Goal: Task Accomplishment & Management: Complete application form

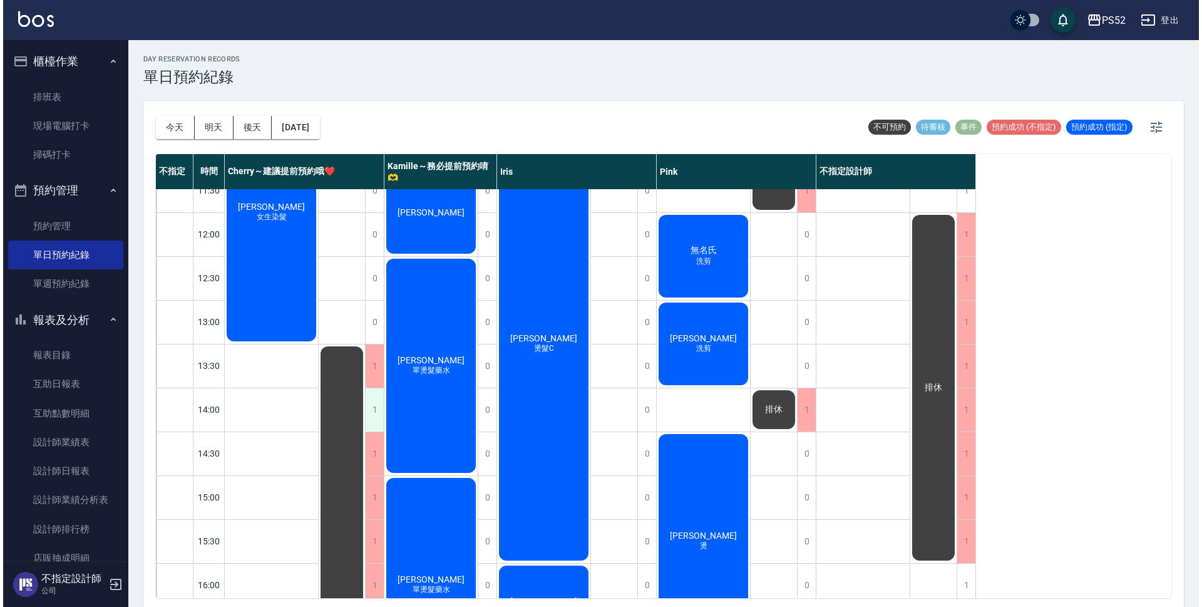
scroll to position [105, 0]
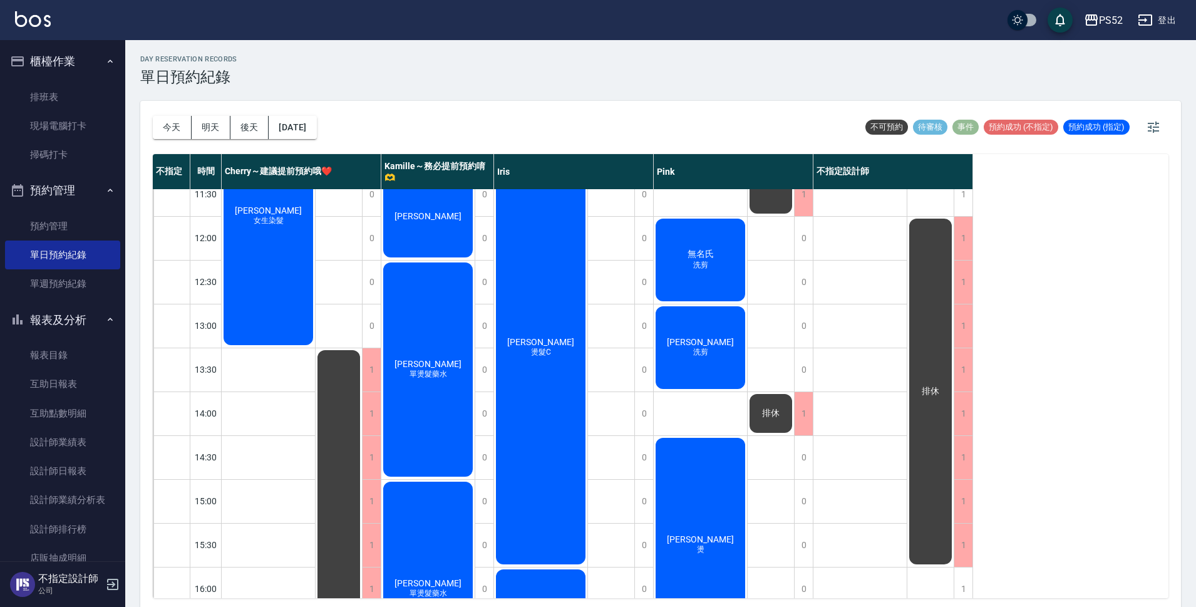
click at [1169, 29] on button "登出" at bounding box center [1157, 20] width 48 height 23
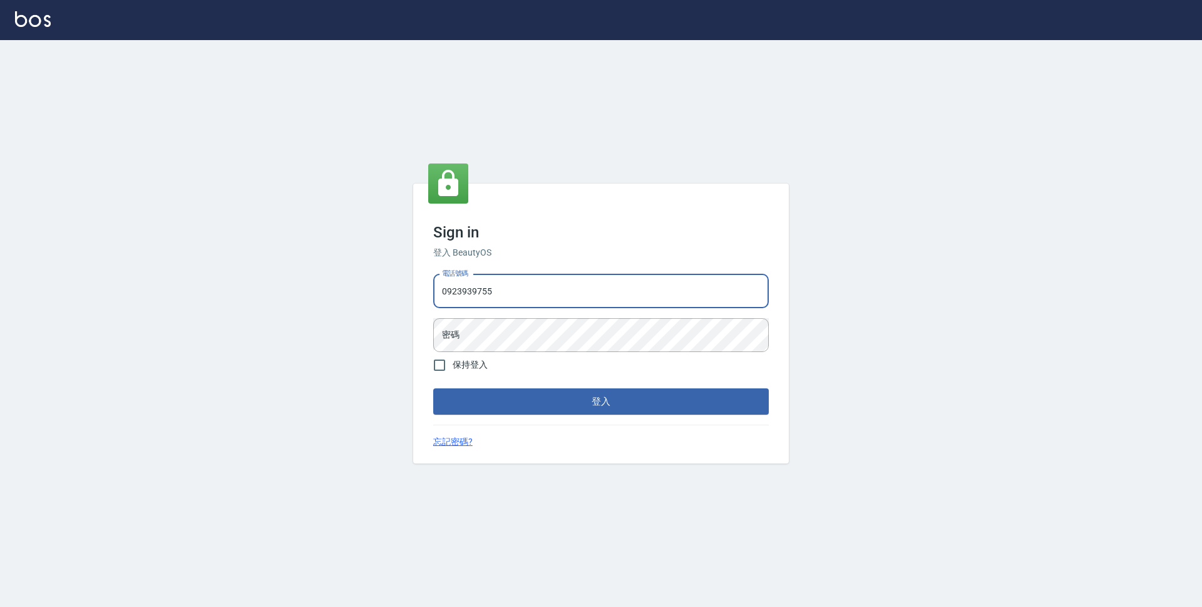
type input "0923939755"
click at [433, 388] on button "登入" at bounding box center [601, 401] width 336 height 26
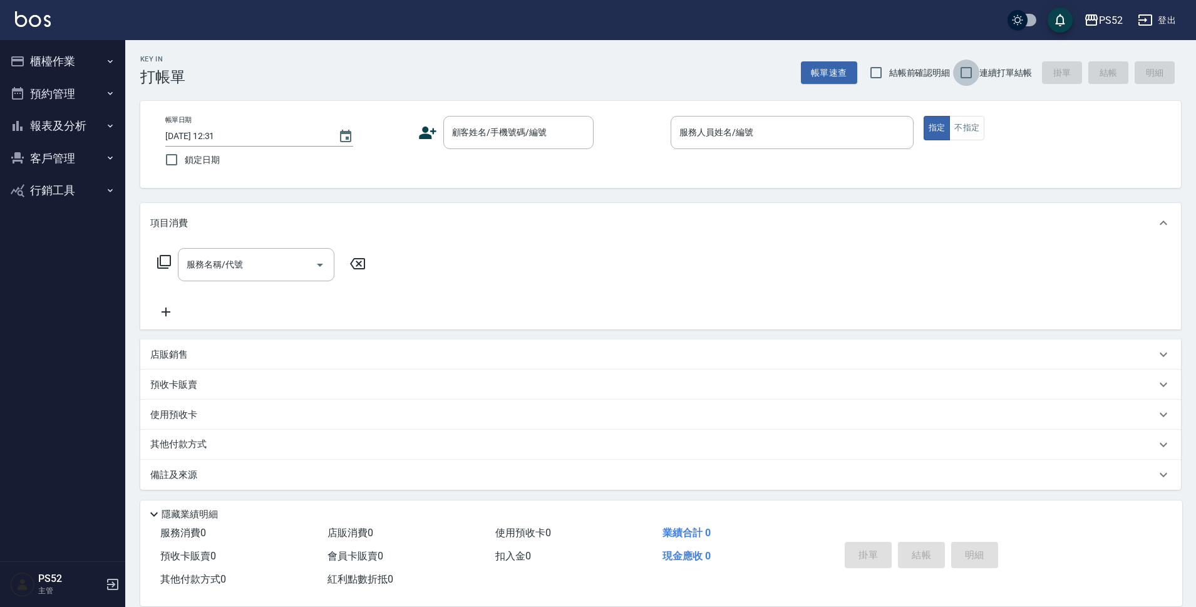
click at [967, 68] on input "連續打單結帳" at bounding box center [966, 72] width 26 height 26
checkbox input "true"
click at [525, 118] on div "顧客姓名/手機號碼/編號" at bounding box center [518, 132] width 150 height 33
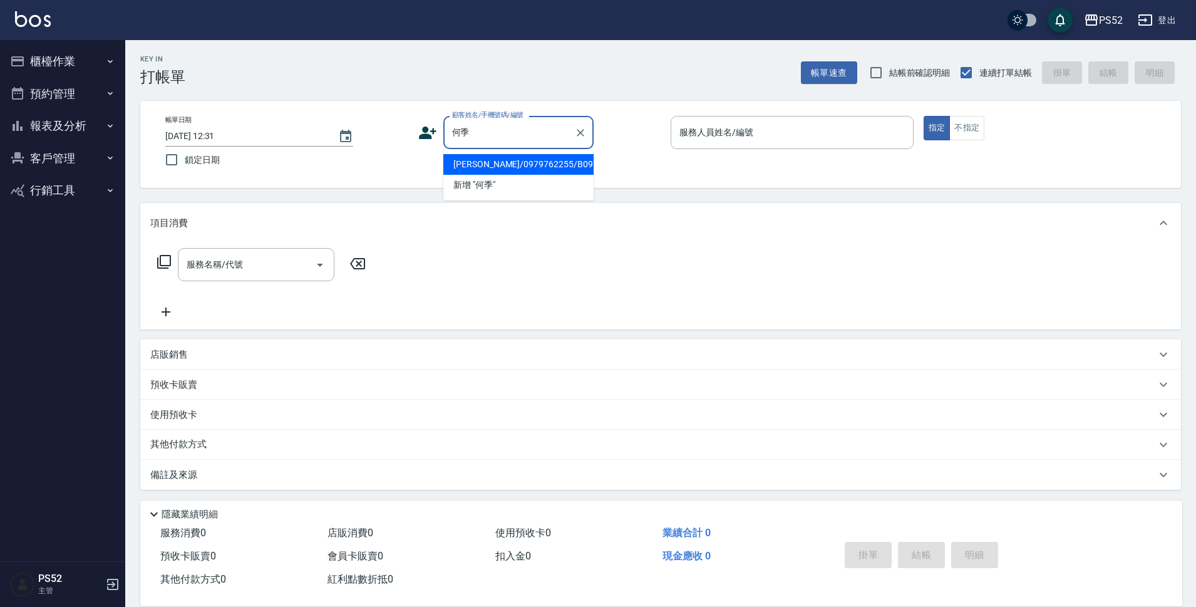
click at [470, 175] on li "何季璇/0979762255/B0979762255" at bounding box center [518, 164] width 150 height 21
type input "何季璇/0979762255/B0979762255"
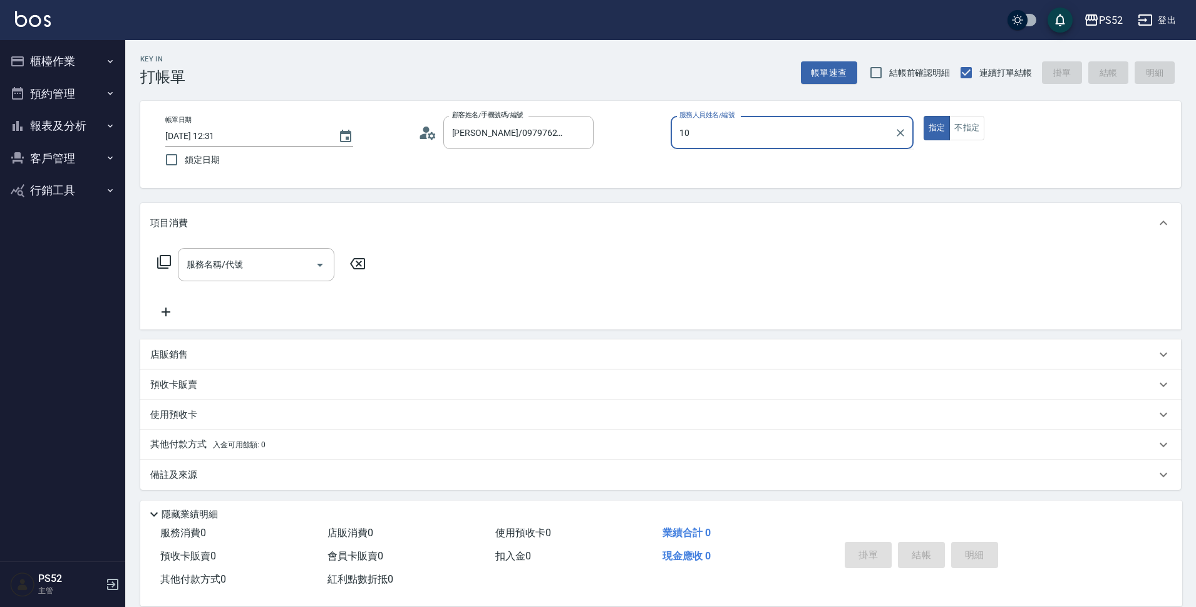
type input "Iris-10"
type button "true"
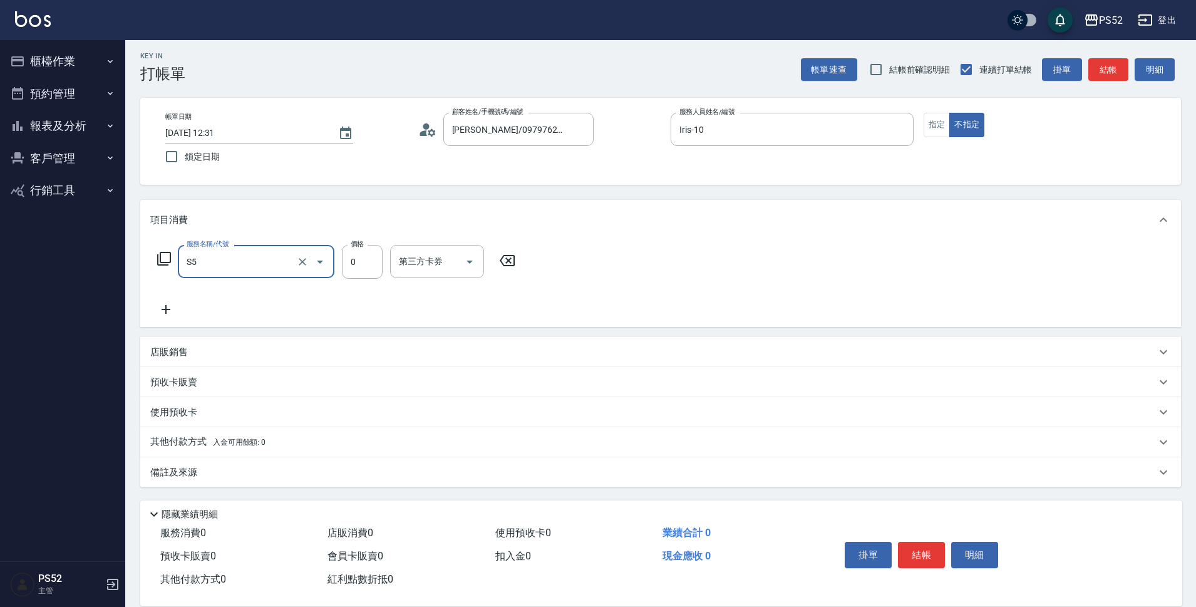
type input "造型(S5)"
type input "150"
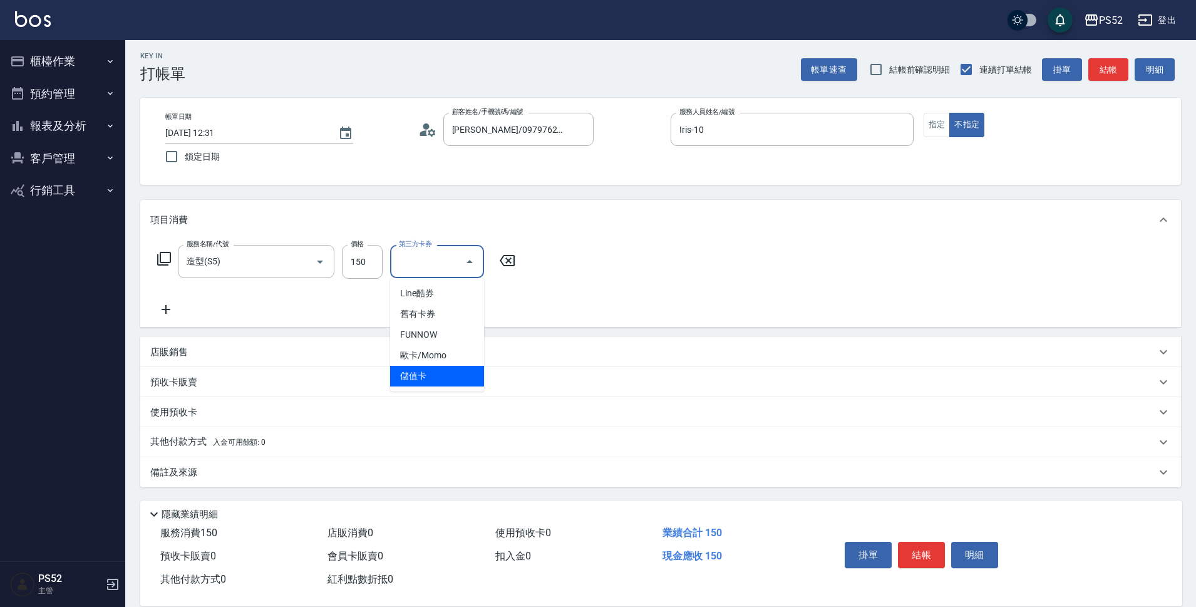
type input "儲值卡"
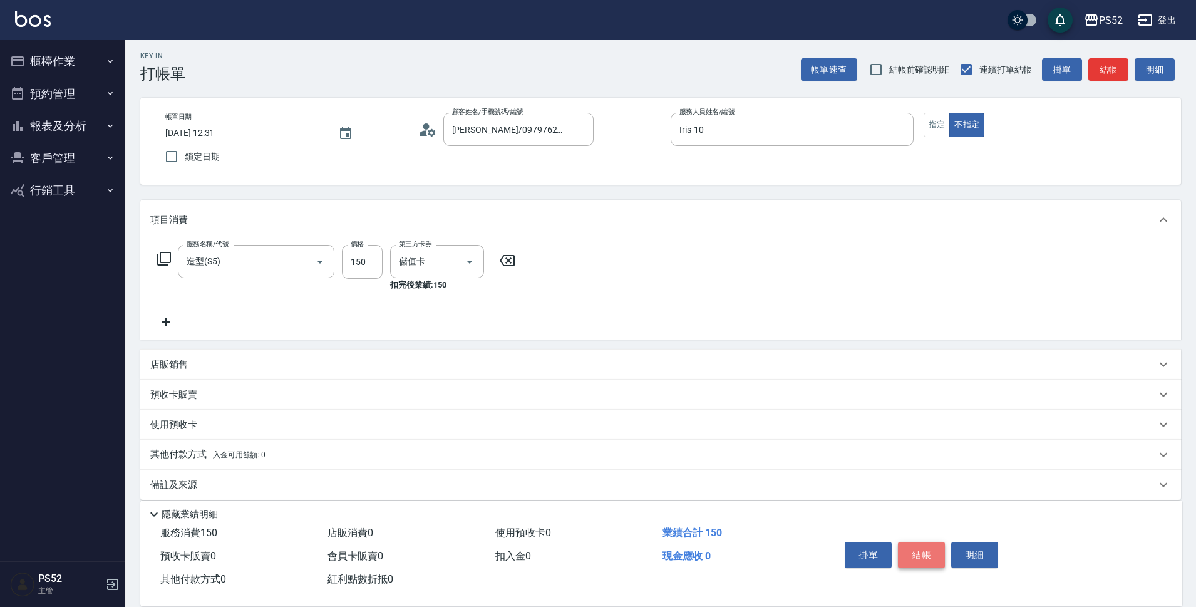
click at [930, 562] on button "結帳" at bounding box center [921, 555] width 47 height 26
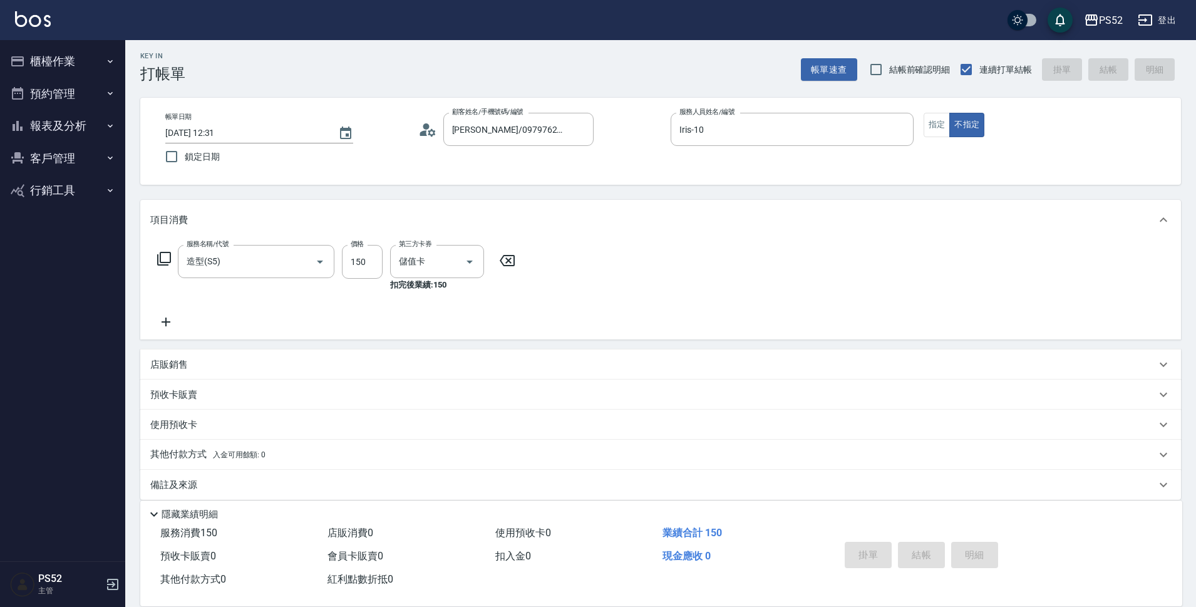
type input "2025/09/06 12:32"
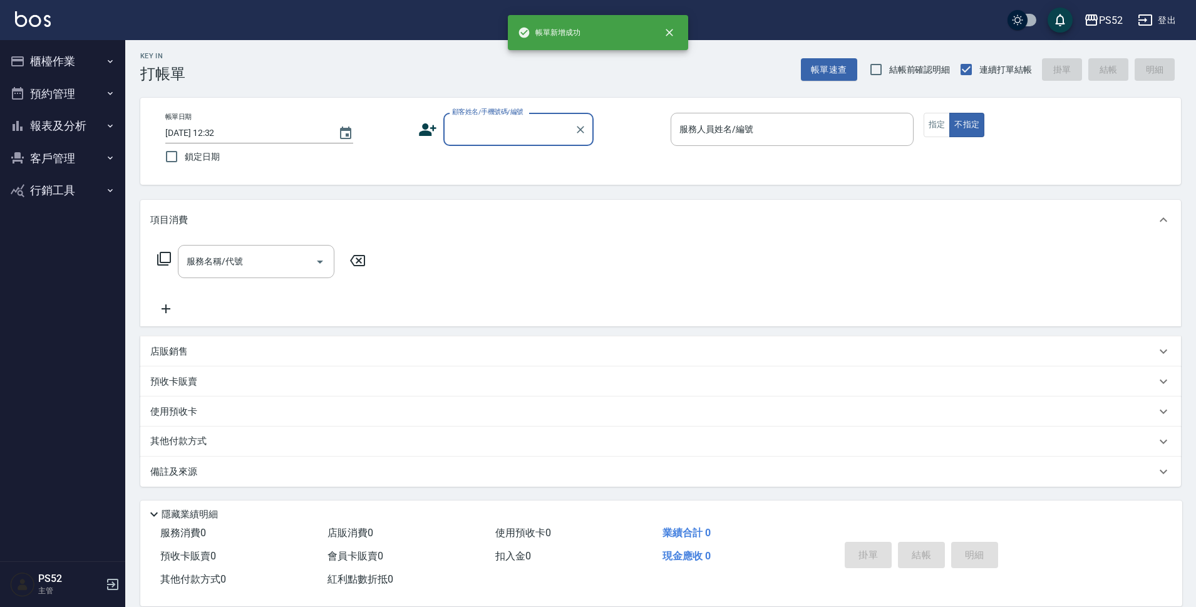
scroll to position [0, 0]
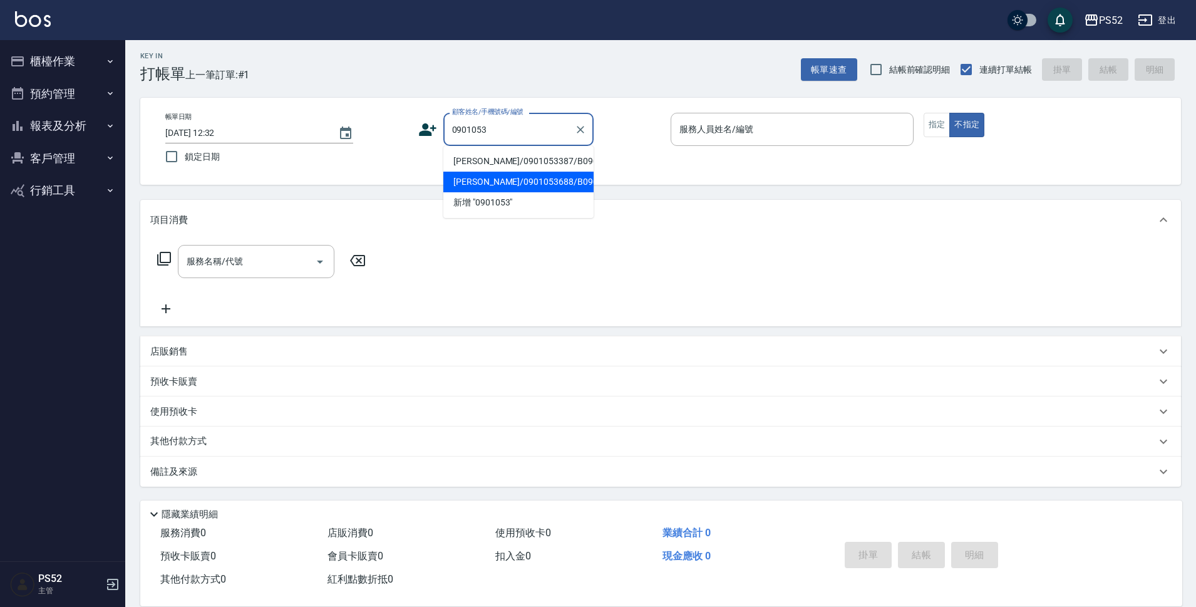
type input "林俊燁/0901053688/B0901053688"
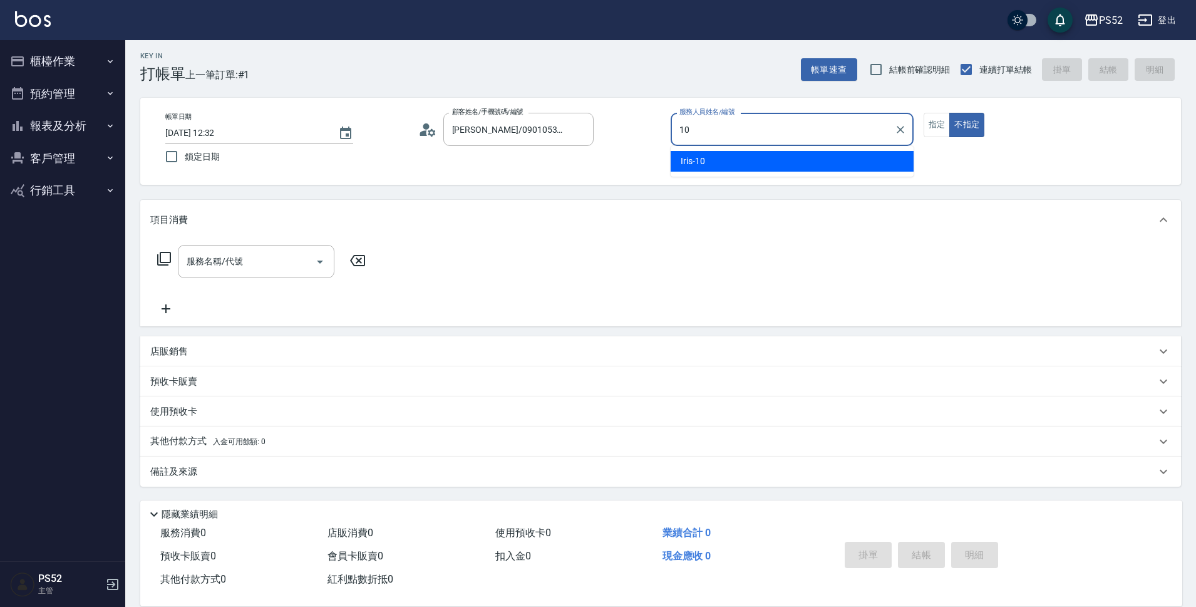
type input "10"
type button "false"
type input "Iris-10"
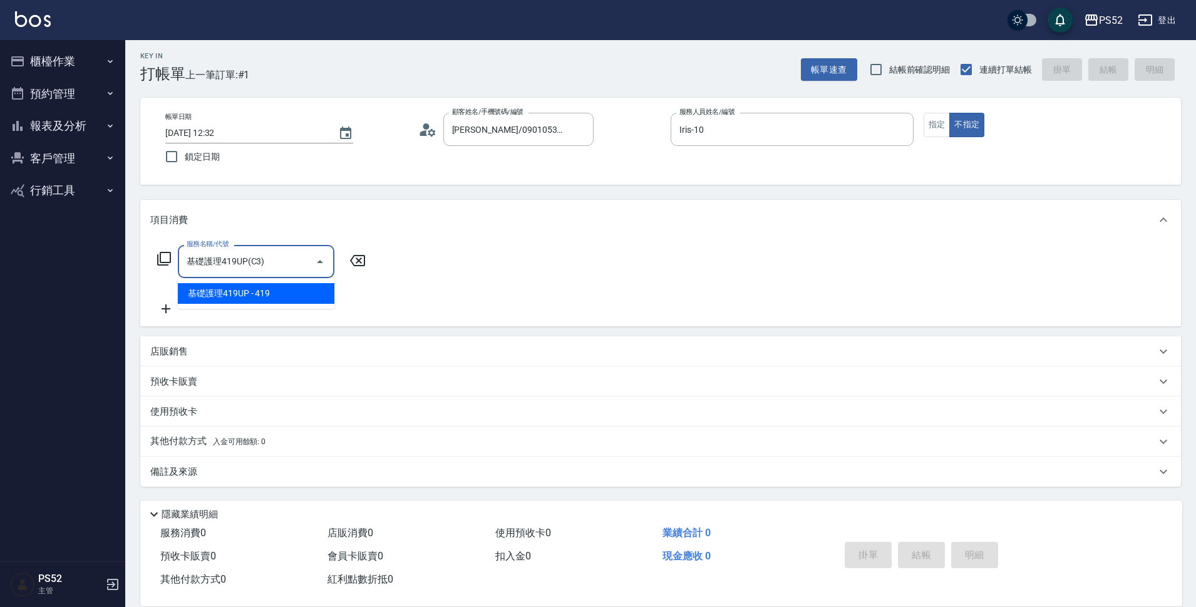
type input "基礎護理419UP(C3)"
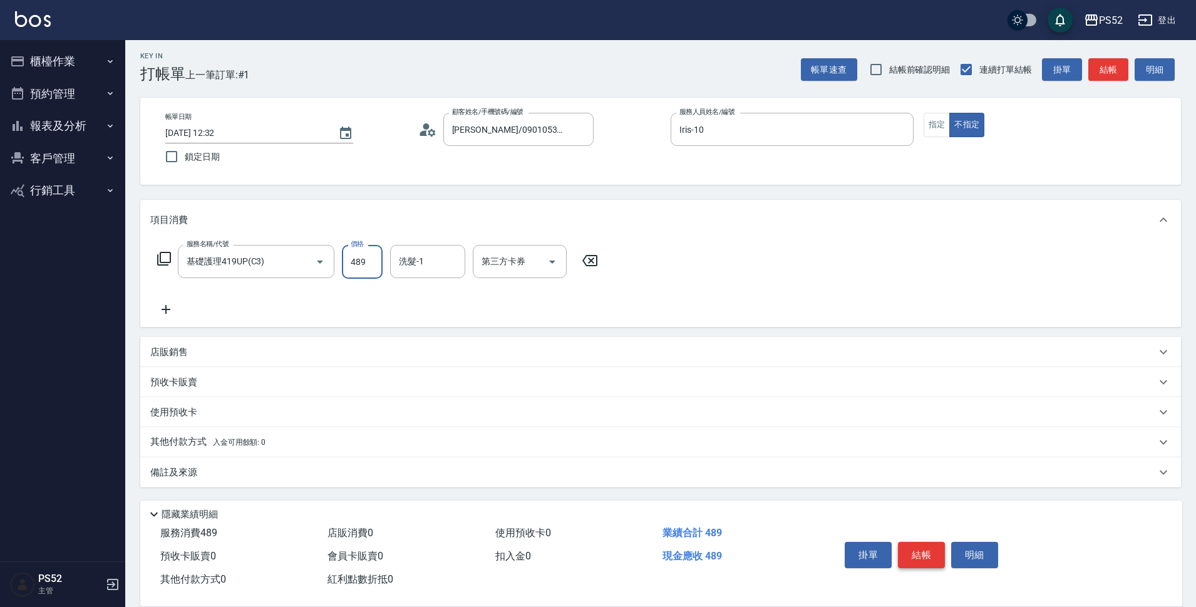
type input "489"
click at [934, 550] on button "結帳" at bounding box center [921, 555] width 47 height 26
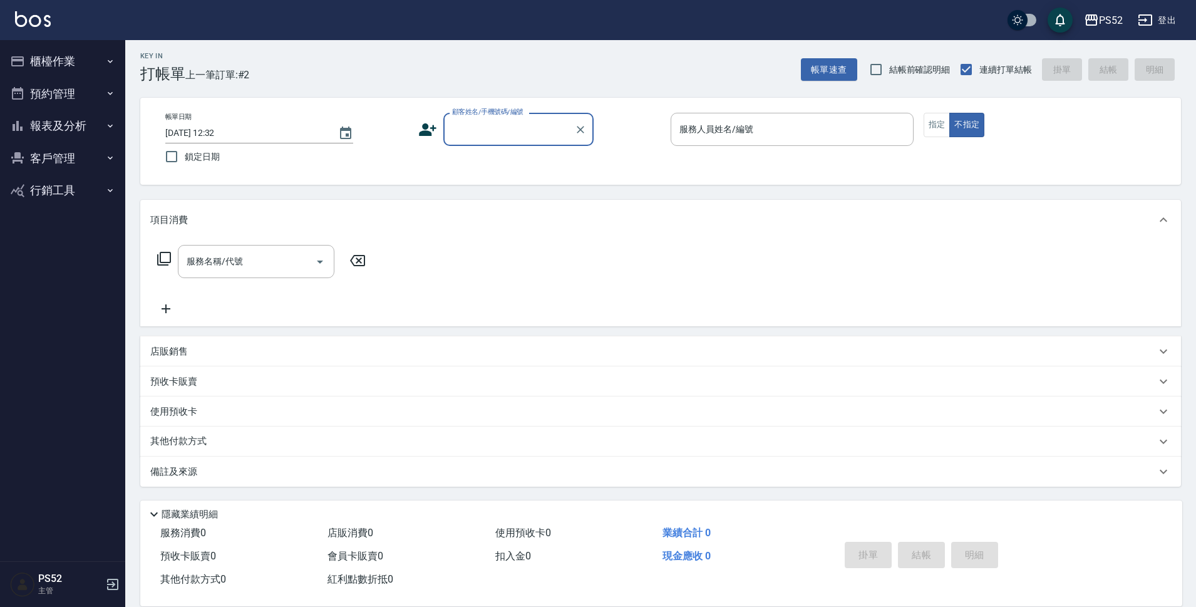
click at [77, 154] on button "客戶管理" at bounding box center [62, 158] width 115 height 33
click at [53, 173] on button "客戶管理" at bounding box center [62, 158] width 115 height 33
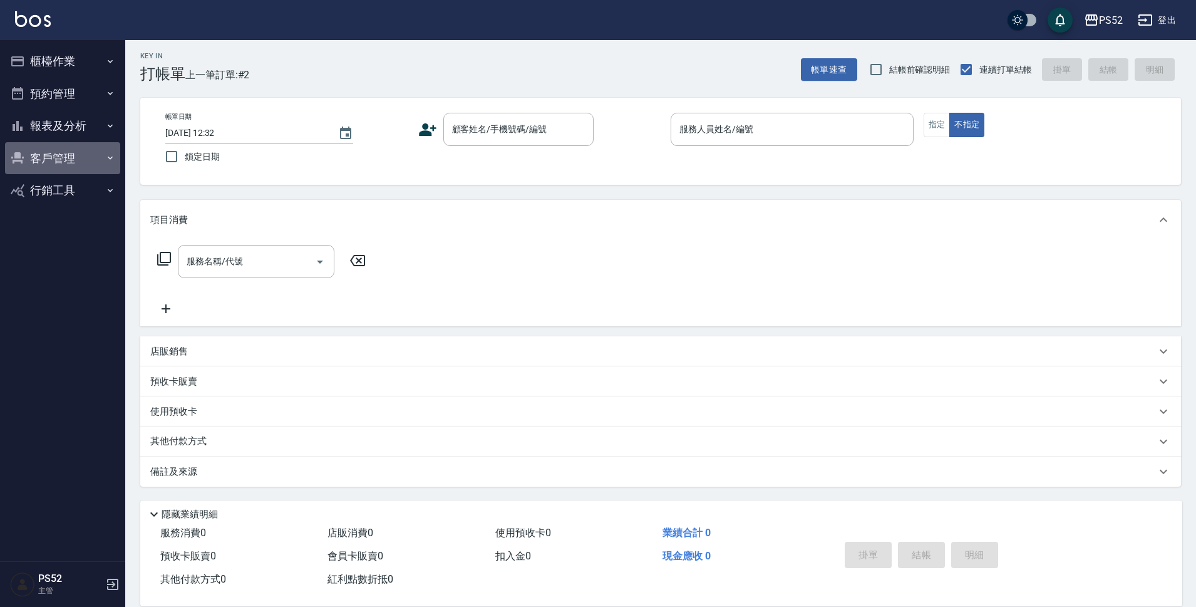
click at [59, 153] on button "客戶管理" at bounding box center [62, 158] width 115 height 33
click at [63, 106] on button "預約管理" at bounding box center [62, 94] width 115 height 33
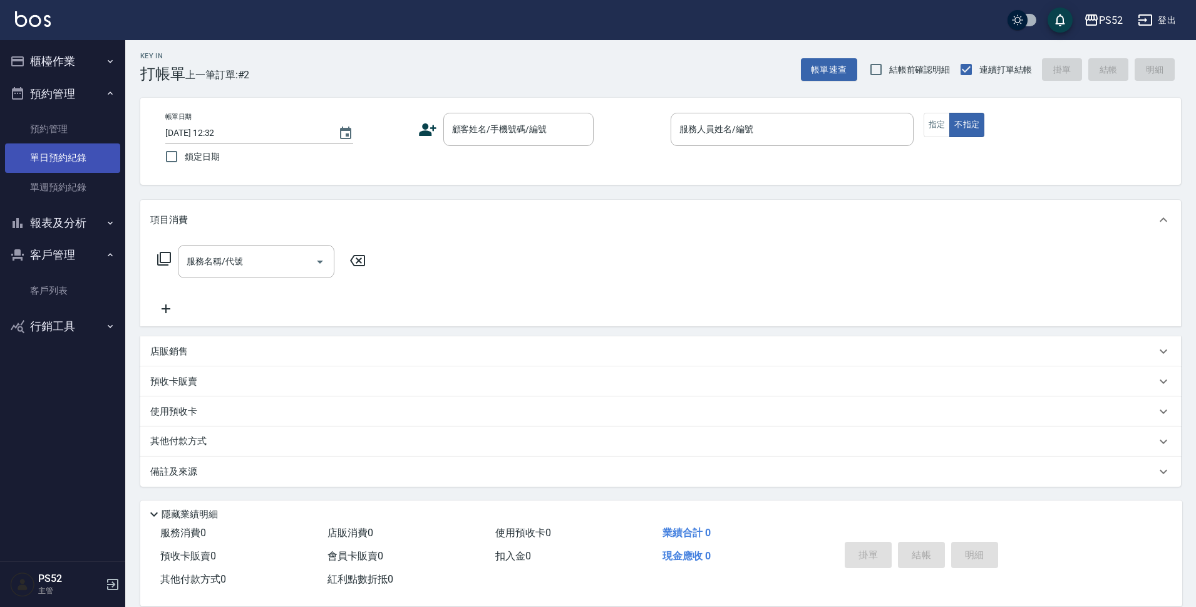
click at [54, 157] on link "單日預約紀錄" at bounding box center [62, 157] width 115 height 29
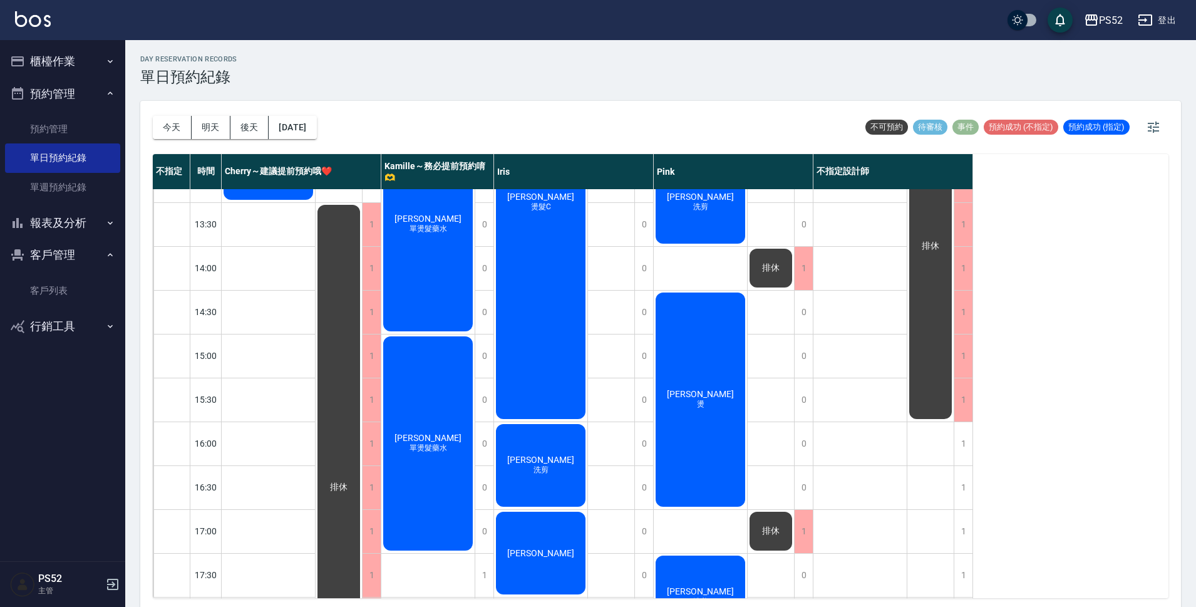
scroll to position [250, 0]
click at [961, 445] on div "1" at bounding box center [963, 442] width 19 height 43
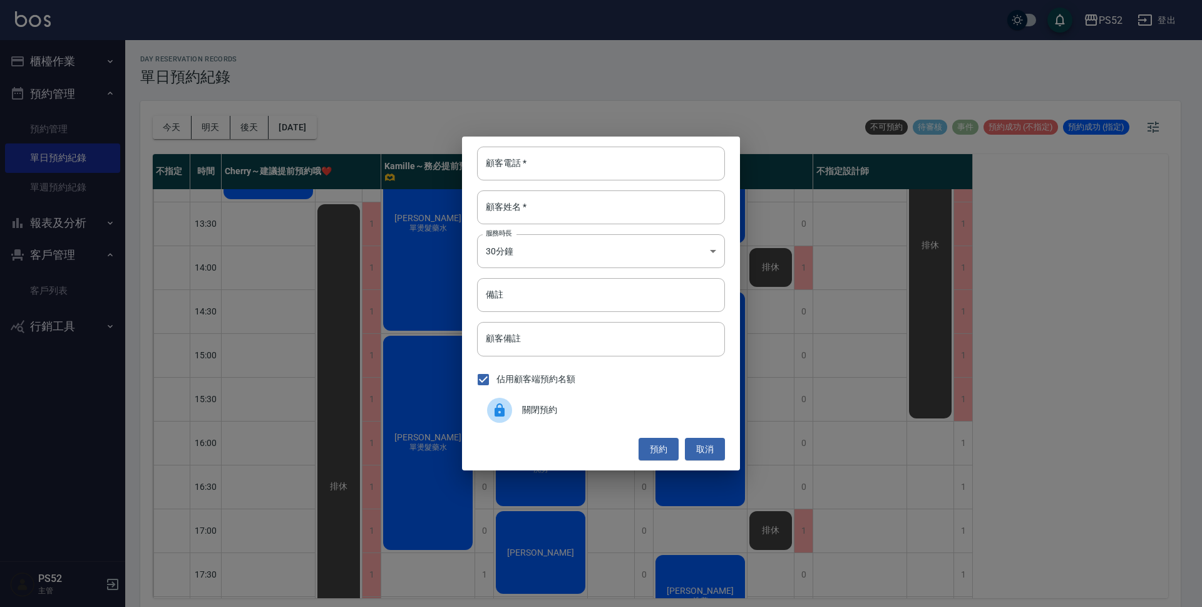
click at [554, 410] on span "關閉預約" at bounding box center [618, 409] width 193 height 13
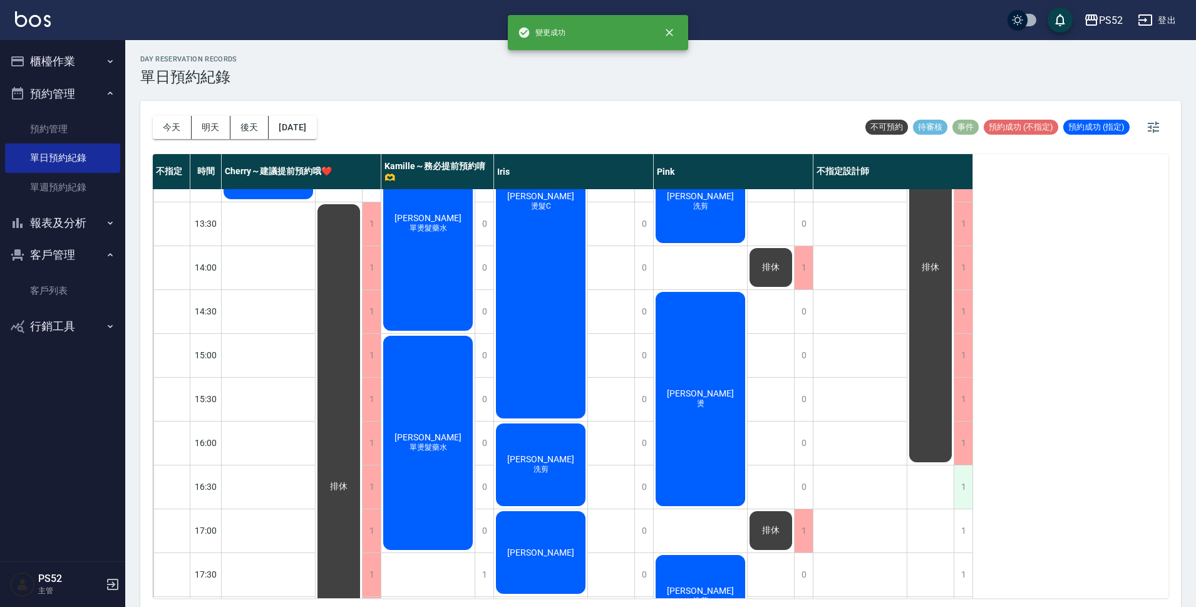
click at [957, 479] on div "1" at bounding box center [963, 486] width 19 height 43
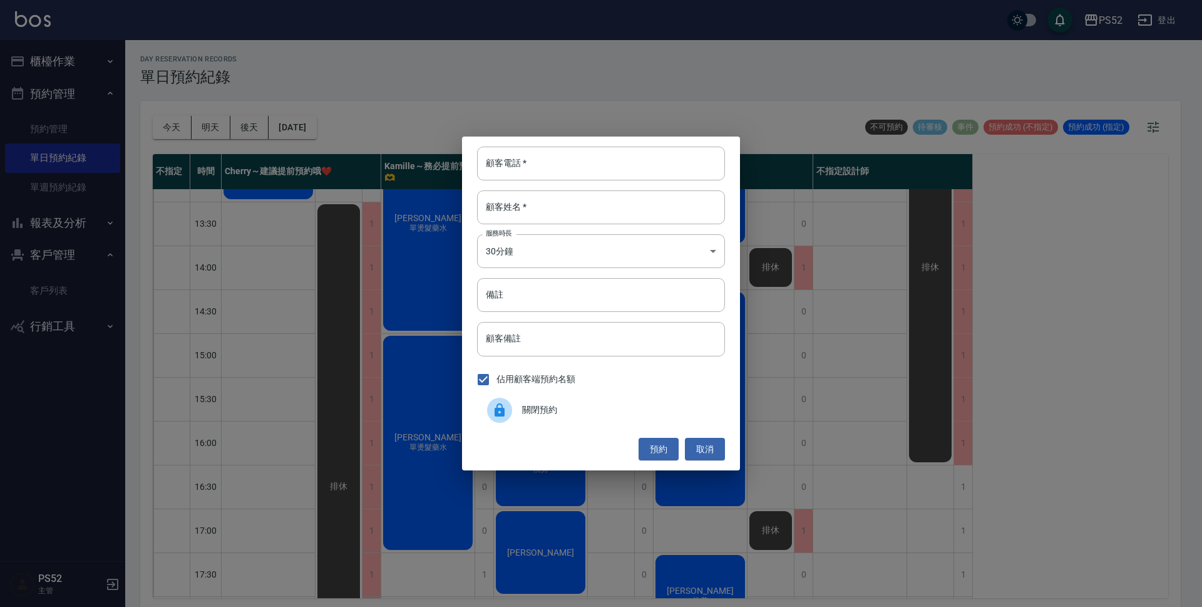
click at [496, 401] on div at bounding box center [499, 410] width 25 height 25
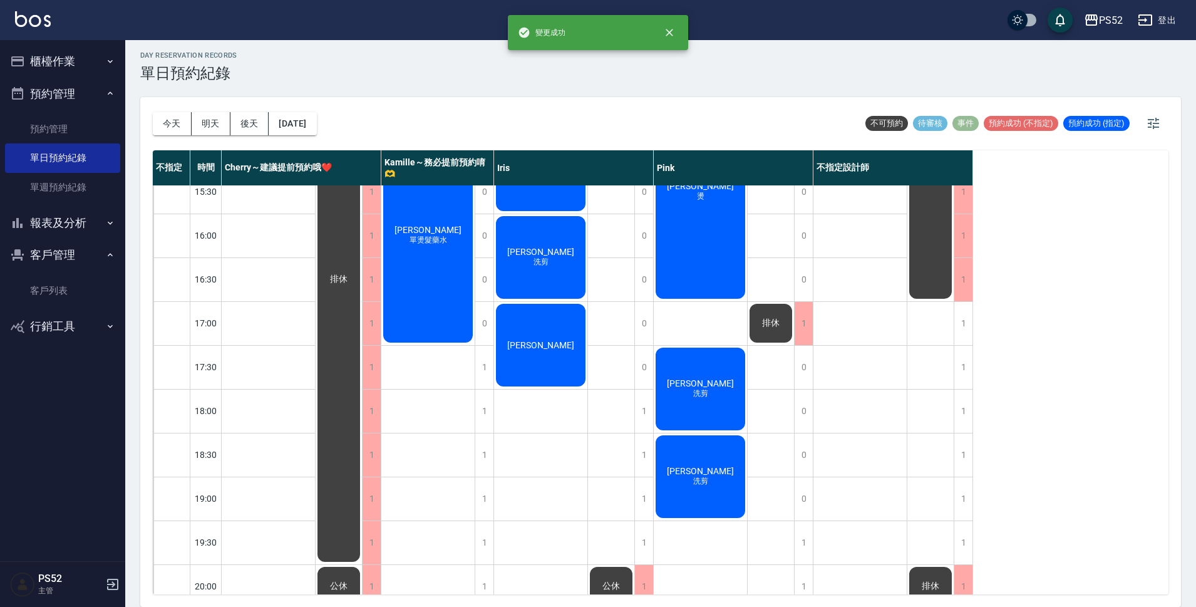
scroll to position [459, 0]
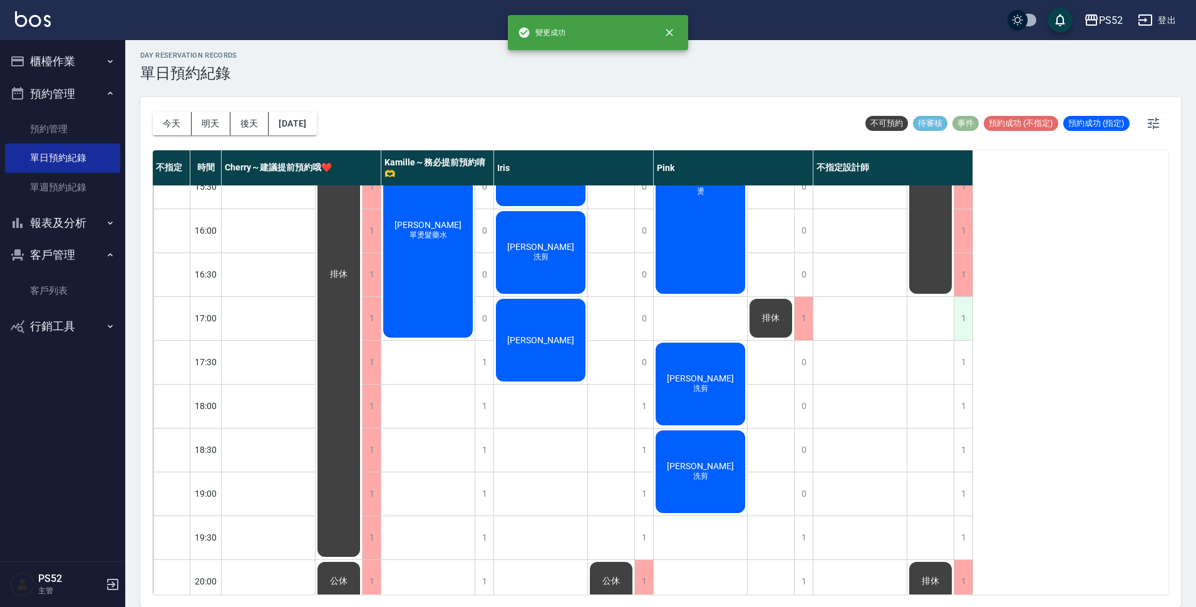
click at [966, 321] on div "1" at bounding box center [963, 318] width 19 height 43
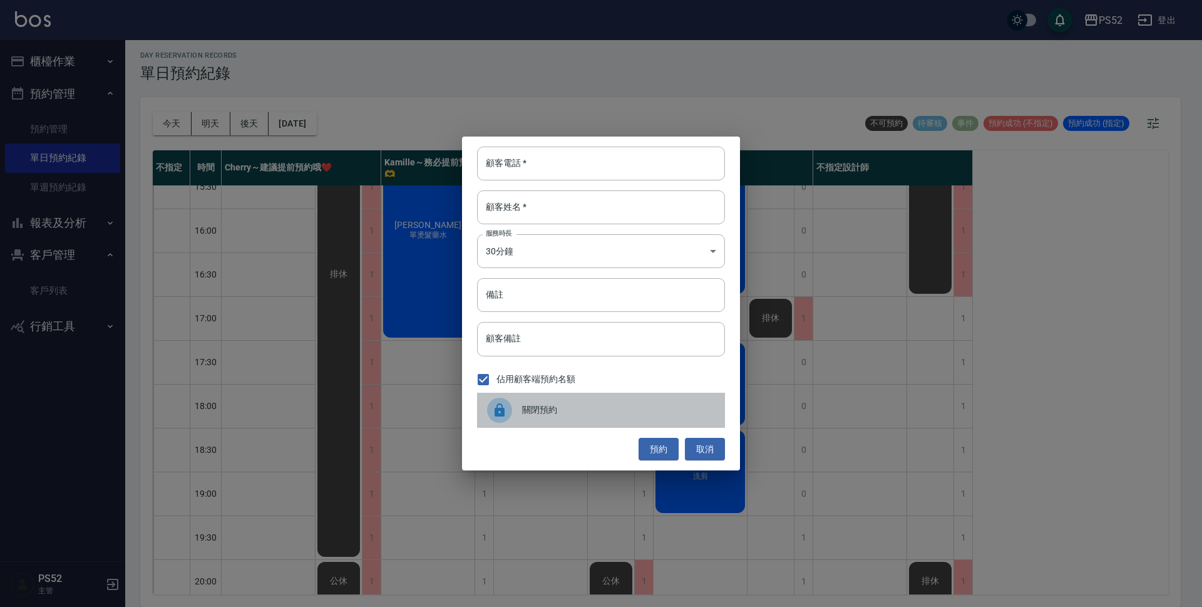
click at [542, 410] on span "關閉預約" at bounding box center [618, 409] width 193 height 13
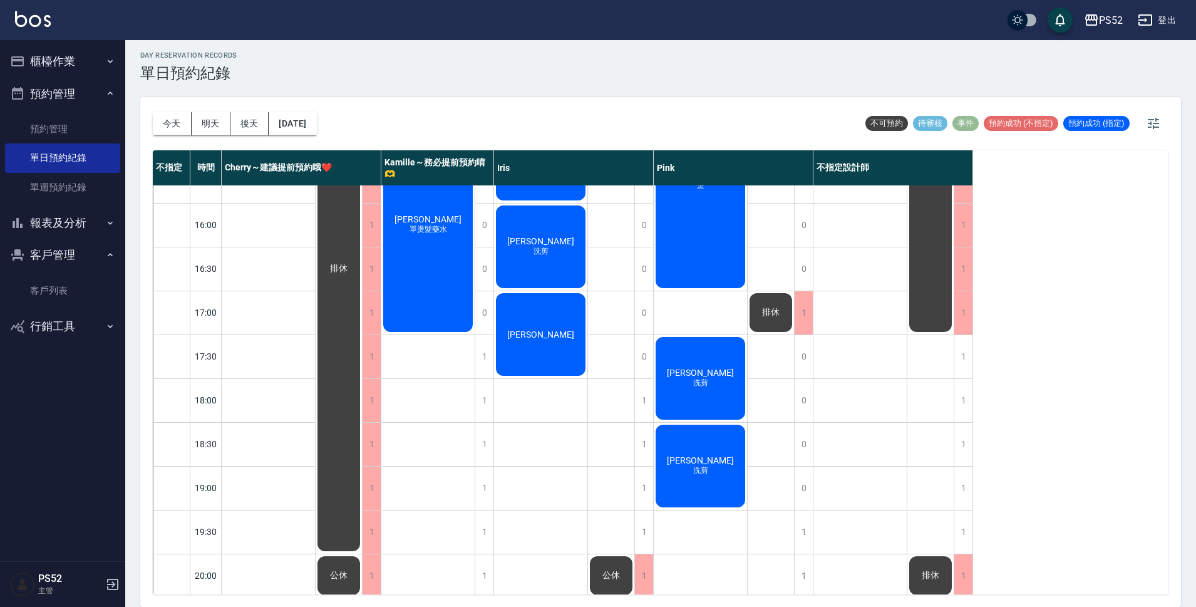
scroll to position [479, 0]
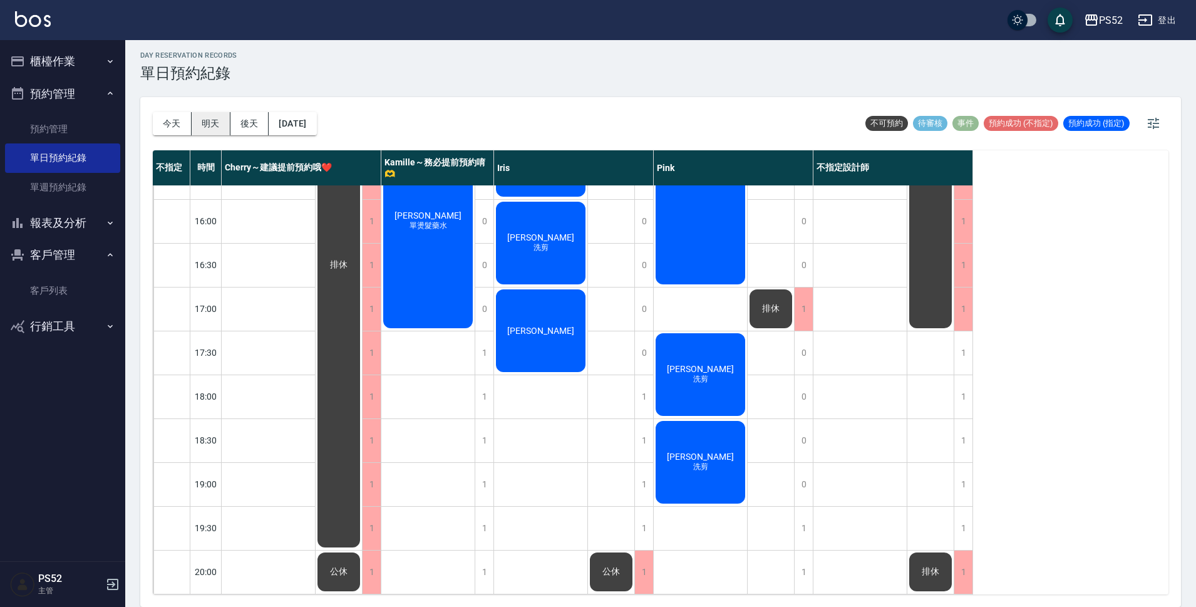
click at [203, 124] on button "明天" at bounding box center [211, 123] width 39 height 23
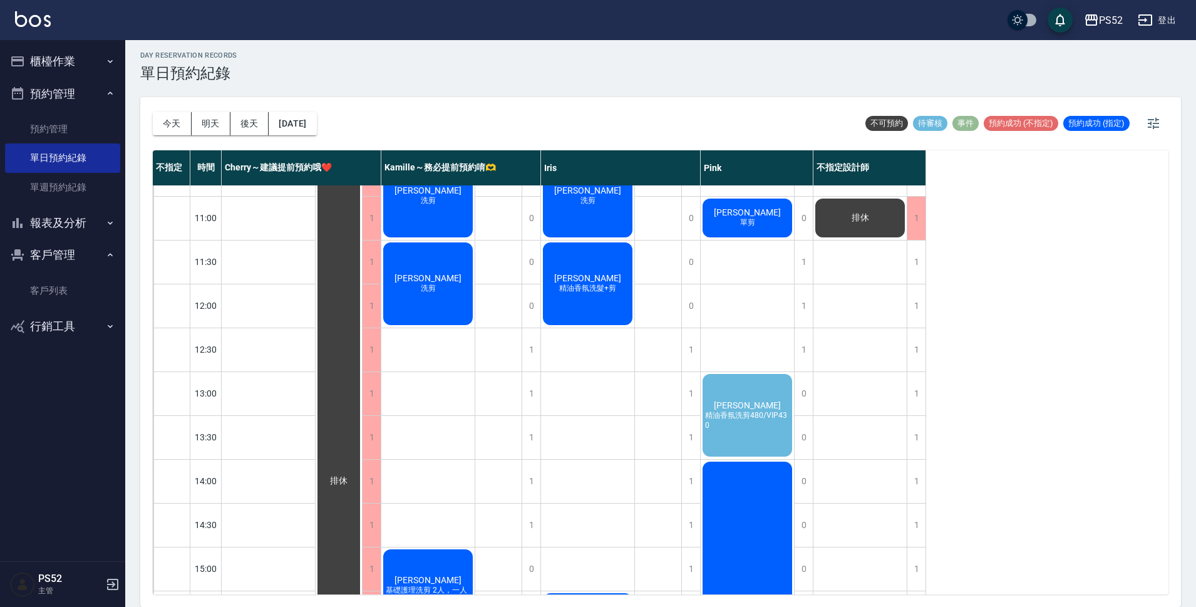
scroll to position [20, 0]
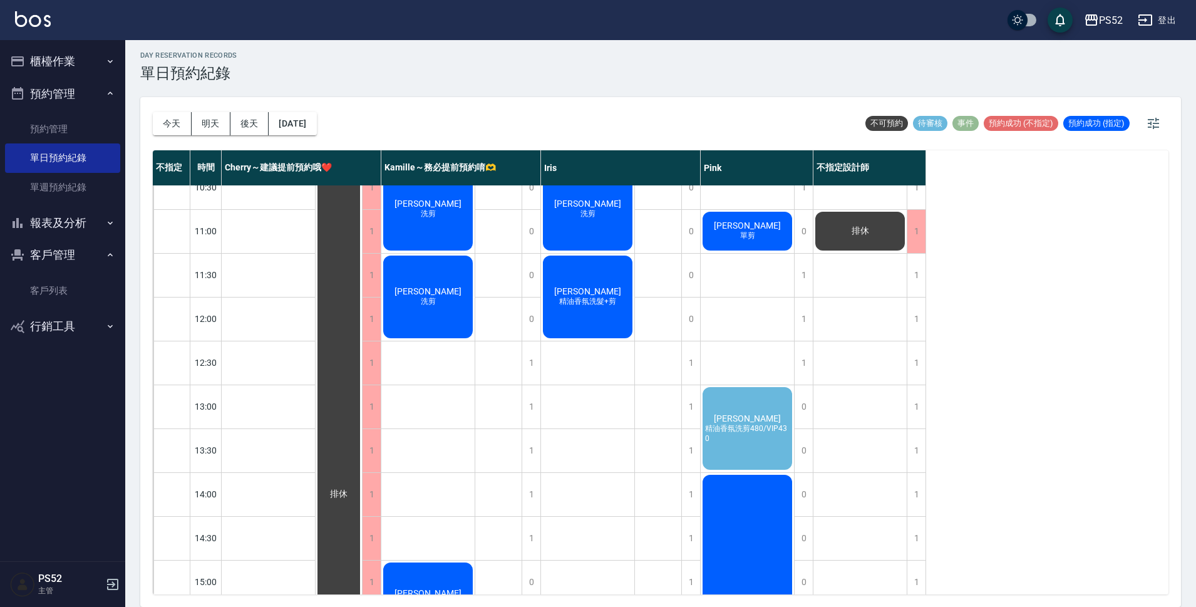
click at [745, 418] on span "紀雅馨" at bounding box center [747, 418] width 72 height 10
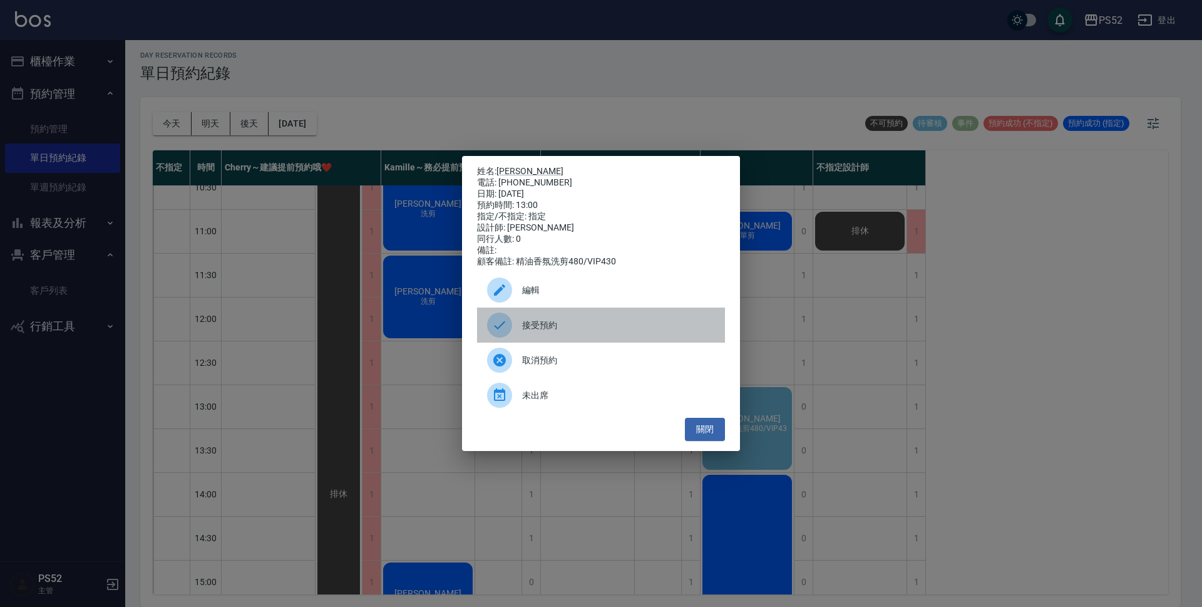
click at [577, 329] on span "接受預約" at bounding box center [618, 325] width 193 height 13
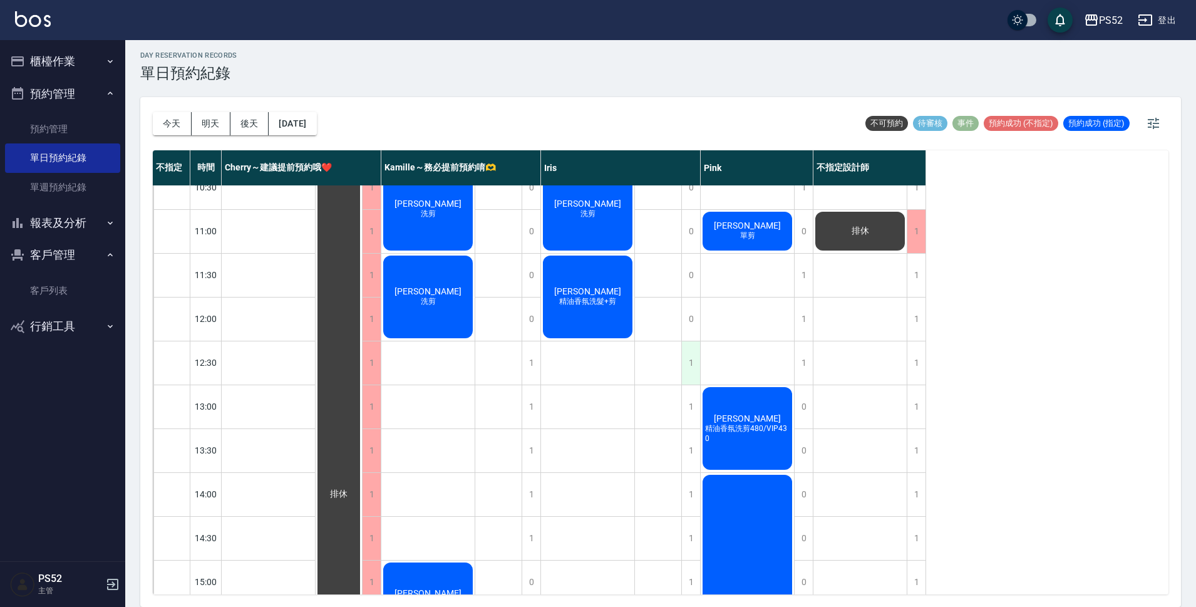
click at [700, 362] on div "1" at bounding box center [690, 362] width 19 height 43
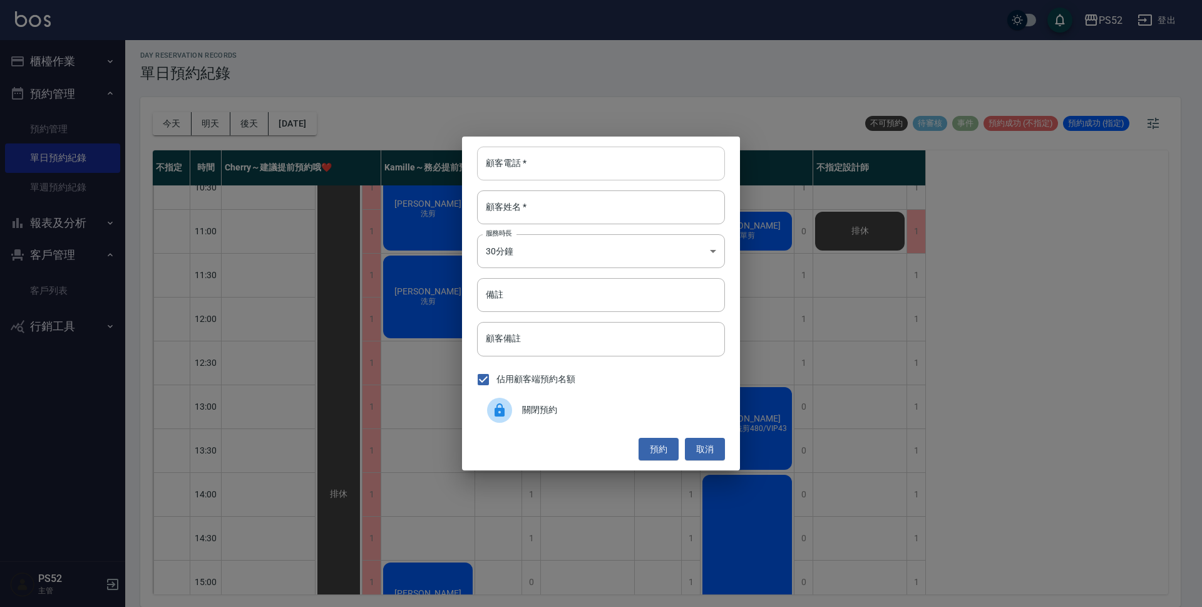
click at [566, 163] on input "顧客電話   *" at bounding box center [601, 164] width 248 height 34
type input "00"
click at [543, 203] on input "顧客姓名   *" at bounding box center [601, 207] width 248 height 34
type input "無"
click at [562, 252] on body "PS52 登出 櫃檯作業 打帳單 帳單列表 現金收支登錄 材料自購登錄 每日結帳 排班表 現場電腦打卡 預約管理 預約管理 單日預約紀錄 單週預約紀錄 報表及…" at bounding box center [601, 301] width 1202 height 611
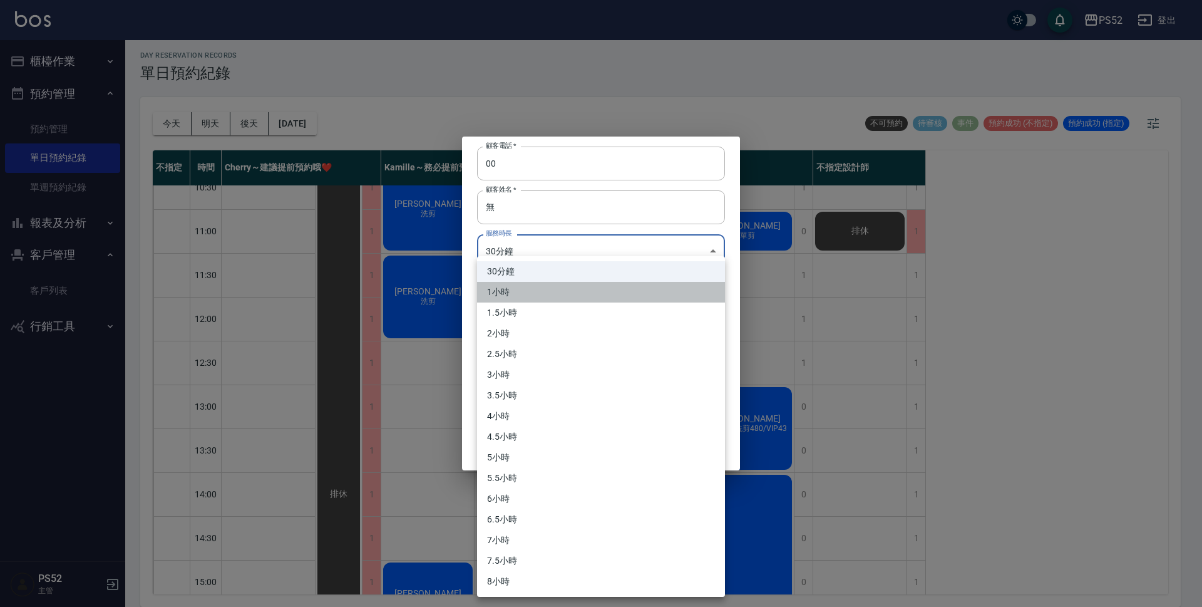
click at [537, 296] on li "1小時" at bounding box center [601, 292] width 248 height 21
type input "2"
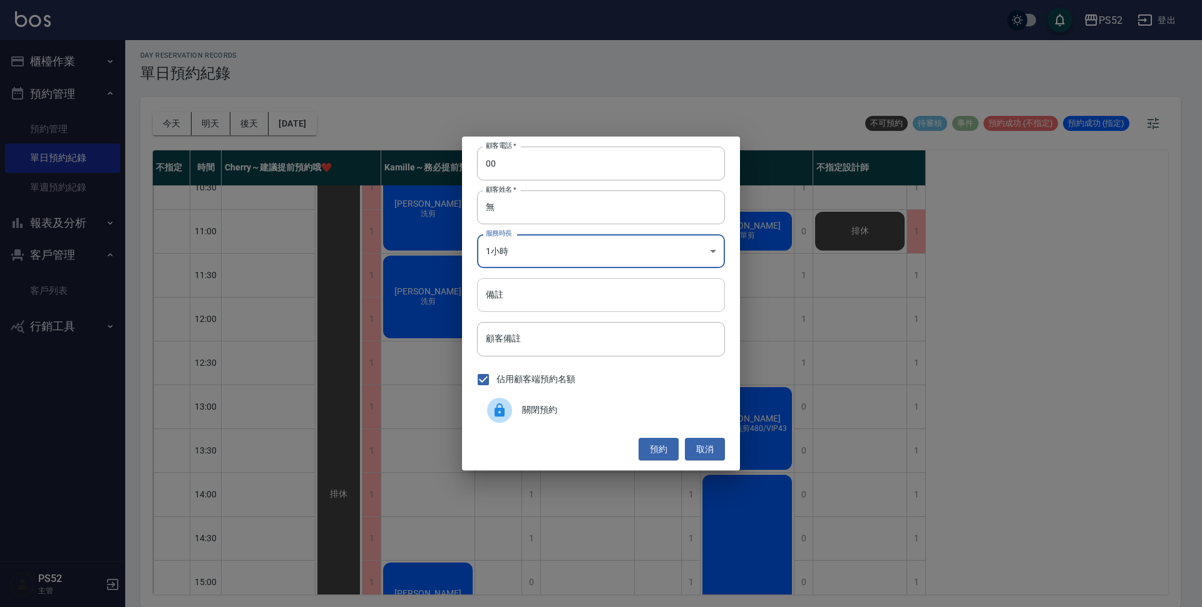
click at [541, 301] on input "備註" at bounding box center [601, 295] width 248 height 34
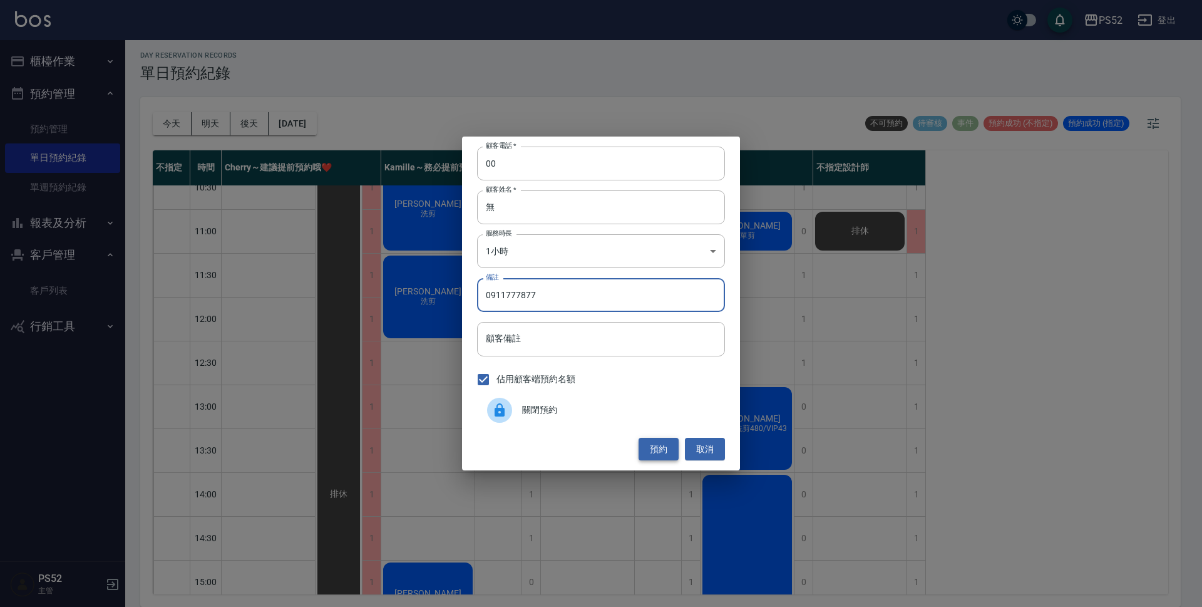
type input "0911777877"
click at [644, 448] on button "預約" at bounding box center [659, 449] width 40 height 23
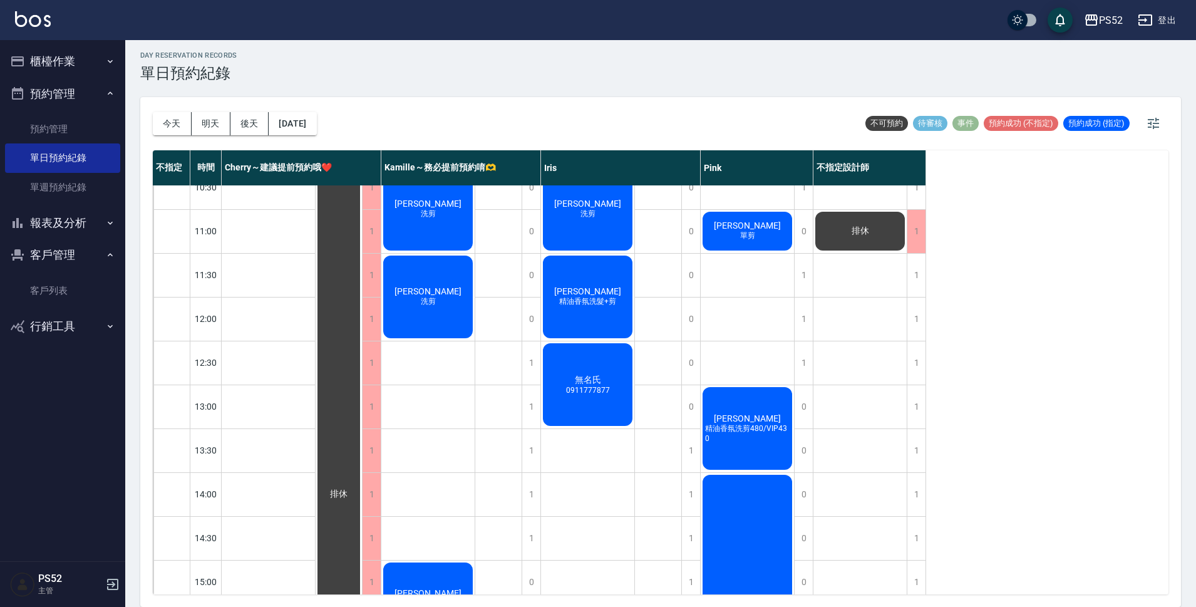
click at [66, 69] on button "櫃檯作業" at bounding box center [62, 61] width 115 height 33
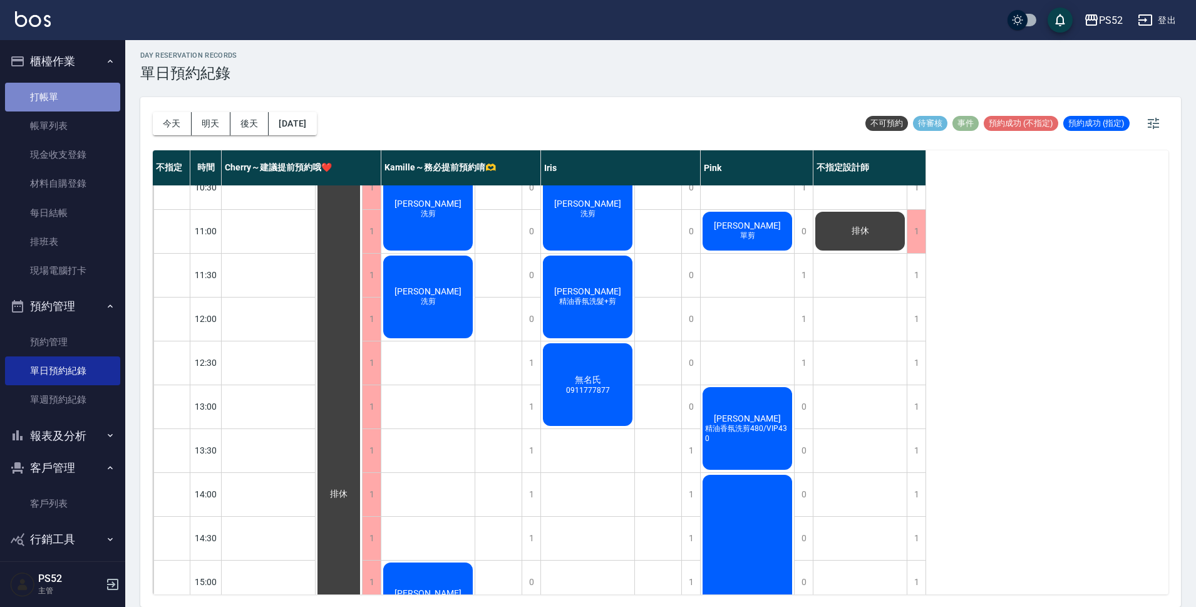
click at [73, 96] on link "打帳單" at bounding box center [62, 97] width 115 height 29
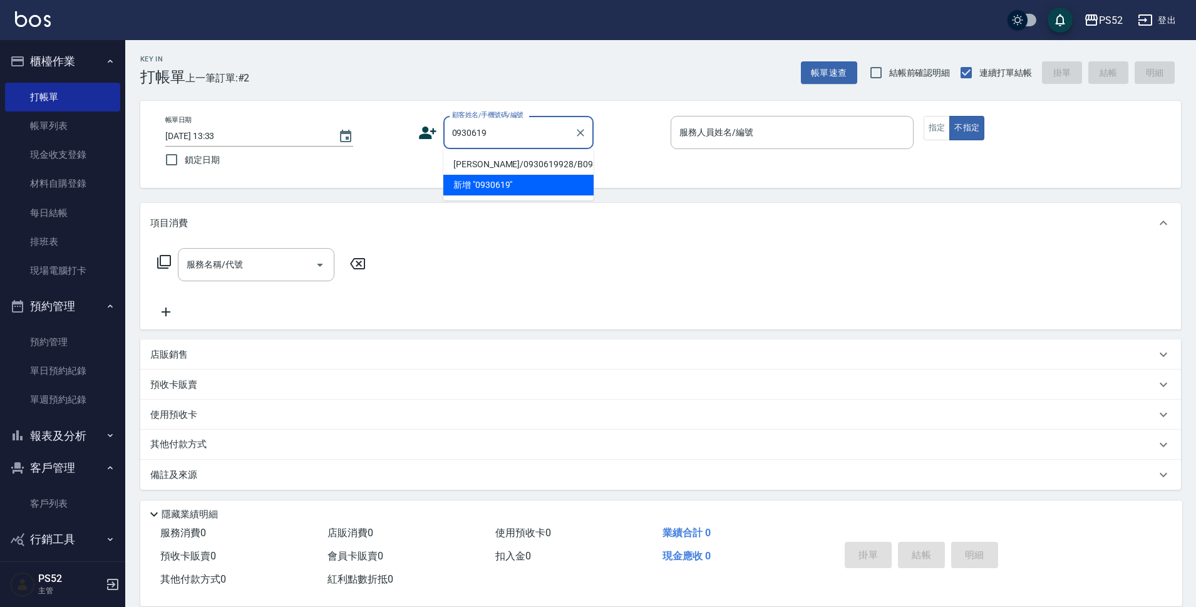
click at [550, 170] on li "鍾久暘/0930619928/B0930619928" at bounding box center [518, 164] width 150 height 21
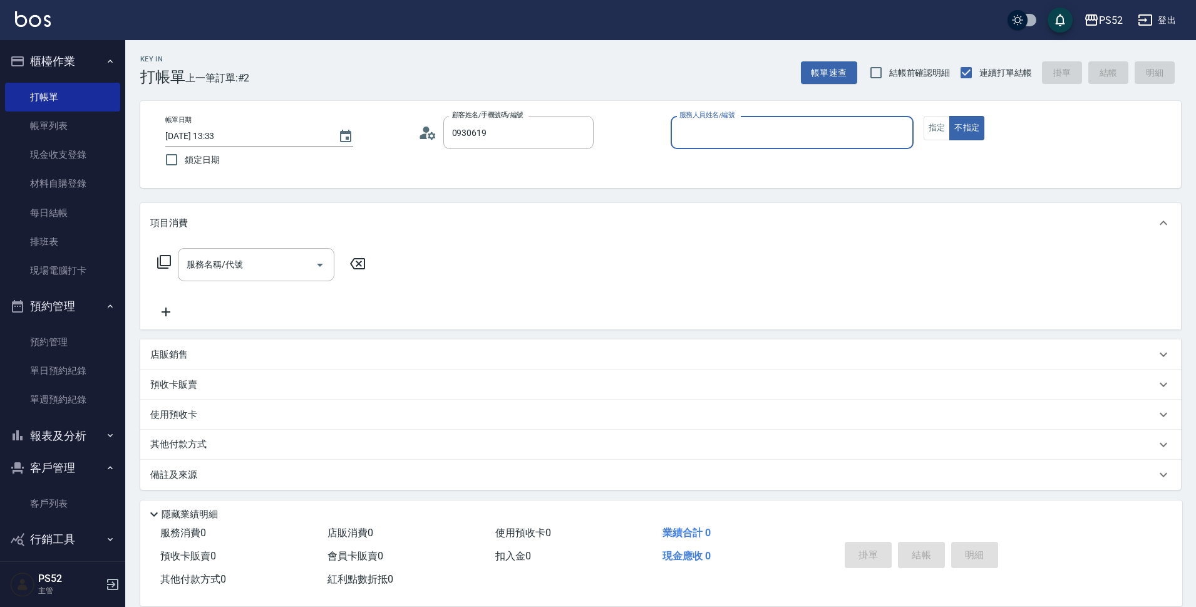
type input "鍾久暘/0930619928/B0930619928"
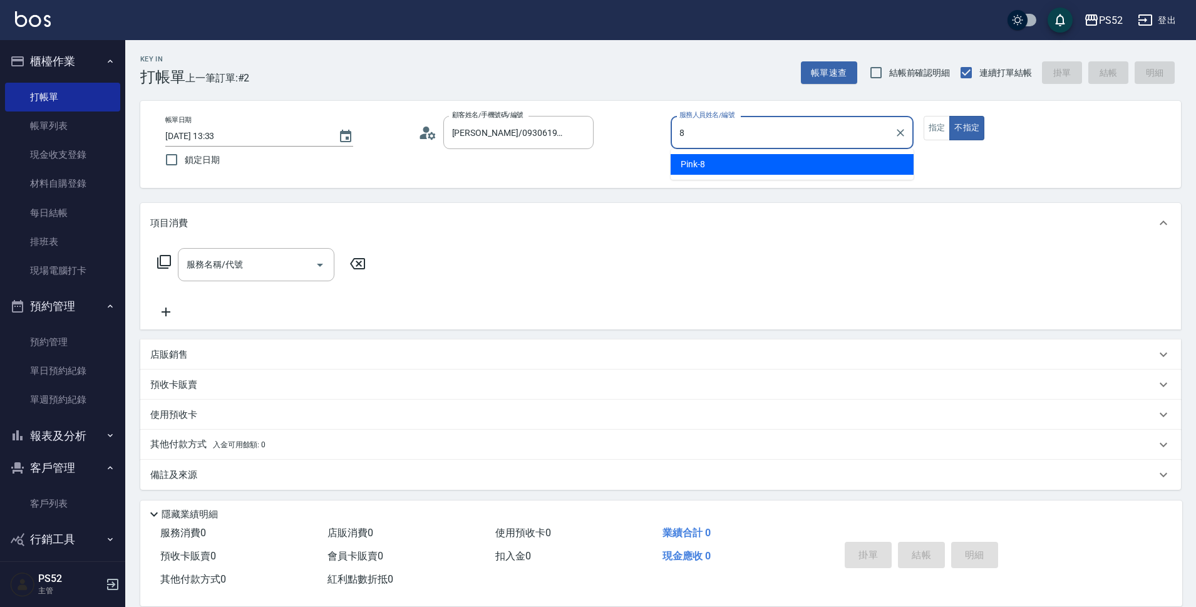
type input "Pink-8"
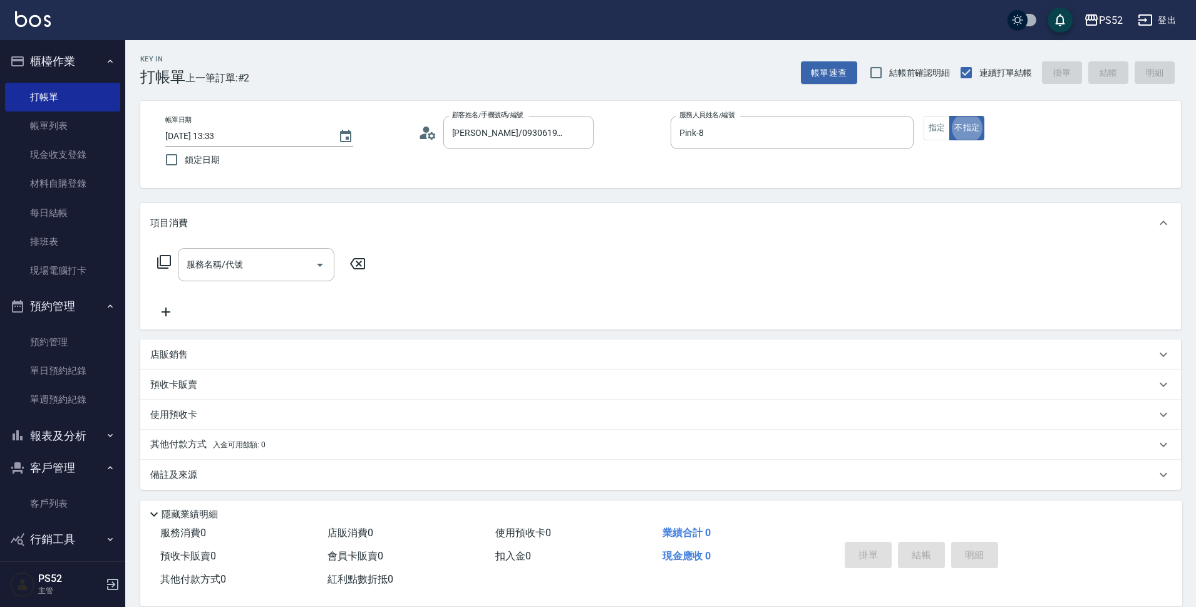
type button "false"
click at [213, 277] on div "服務名稱/代號" at bounding box center [256, 264] width 157 height 33
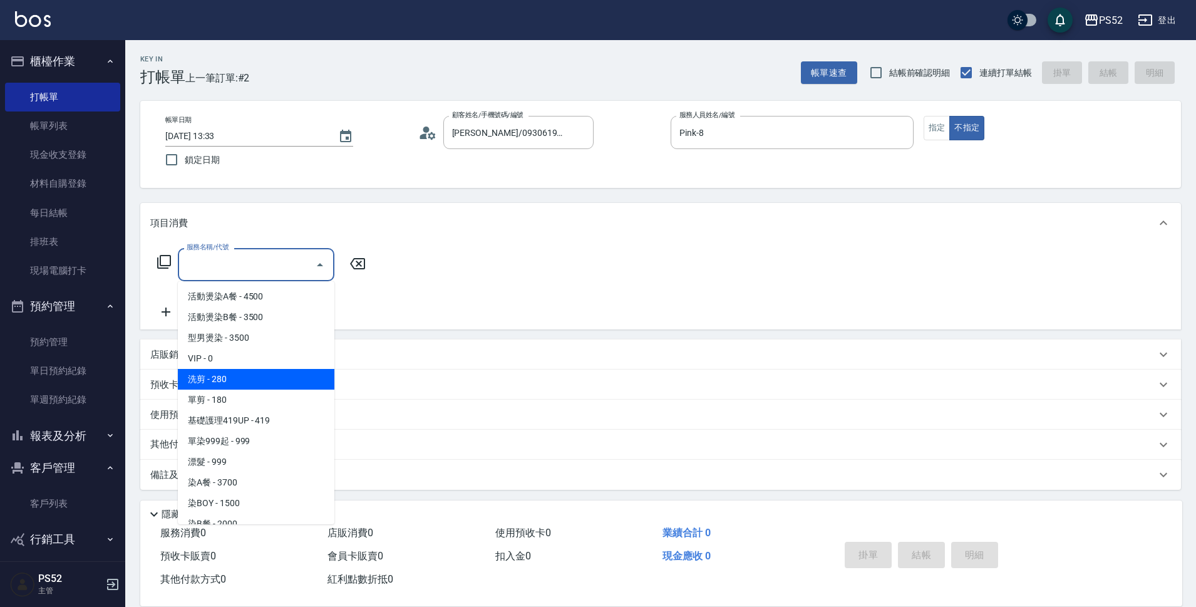
click at [234, 378] on span "洗剪 - 280" at bounding box center [256, 379] width 157 height 21
type input "洗剪(C1)"
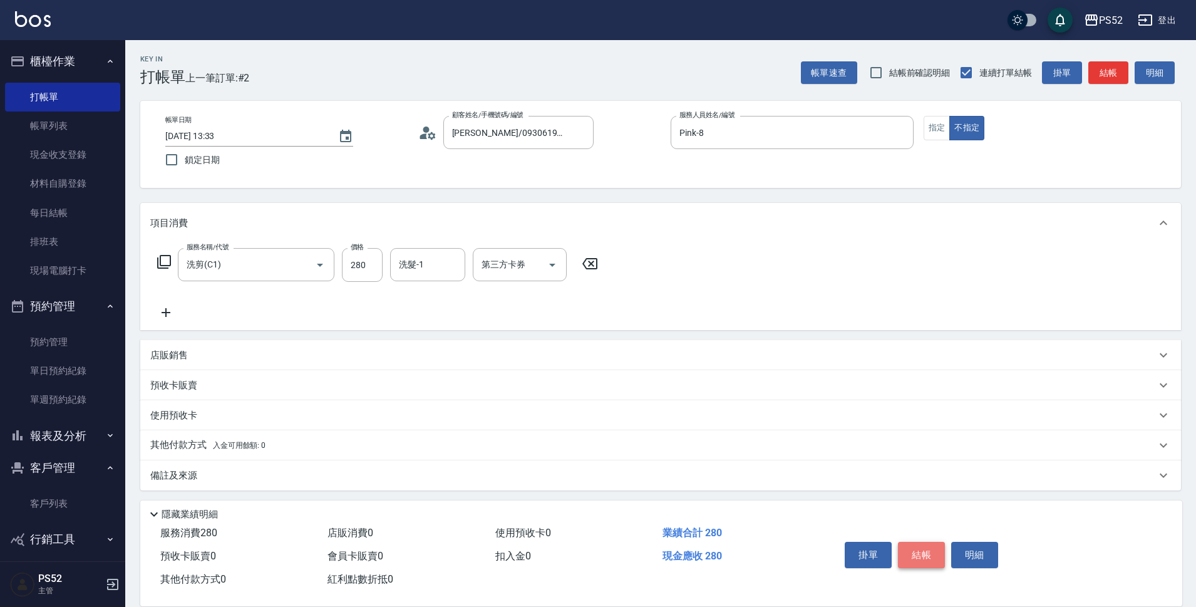
click at [910, 559] on button "結帳" at bounding box center [921, 555] width 47 height 26
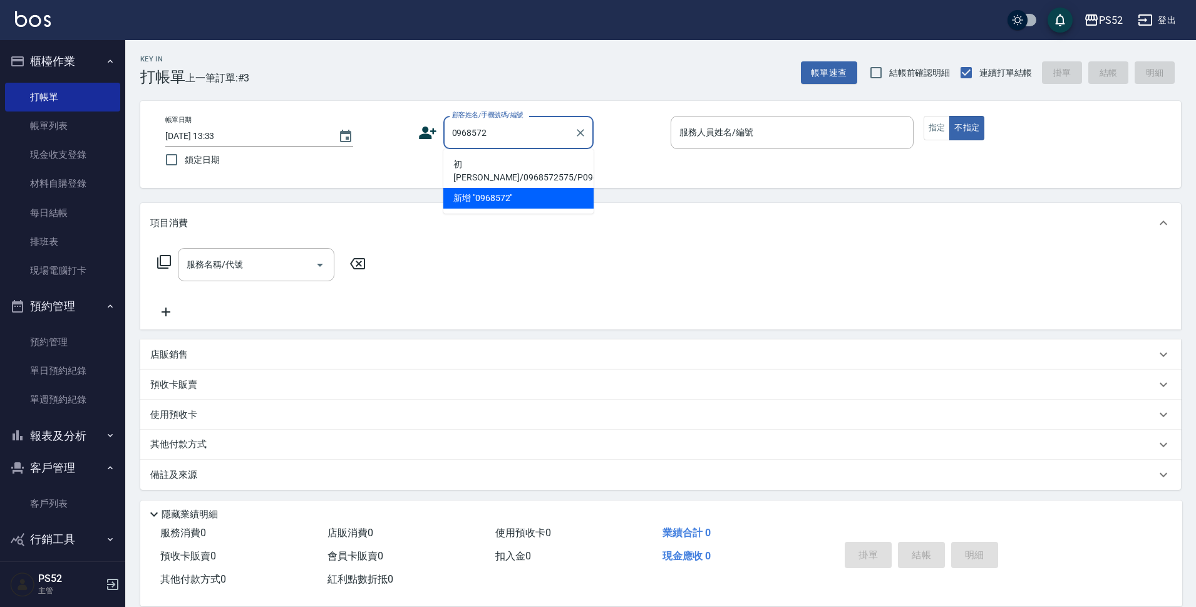
click at [503, 180] on li "初凱昱/0968572575/P0968572575" at bounding box center [518, 171] width 150 height 34
type input "初凱昱/0968572575/P0968572575"
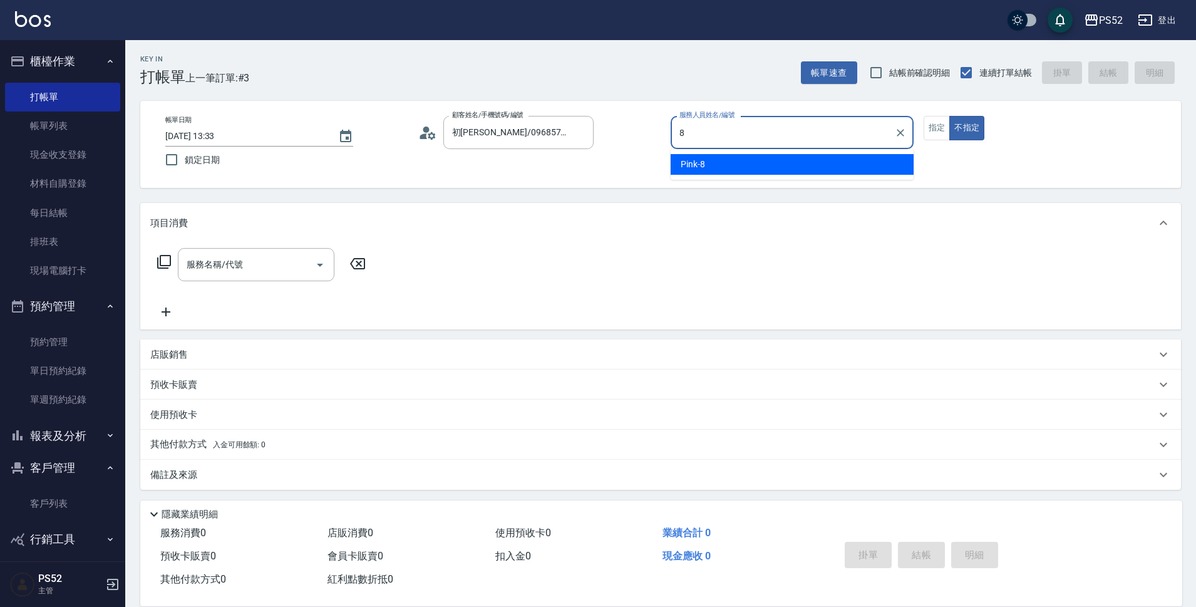
type input "Pink-8"
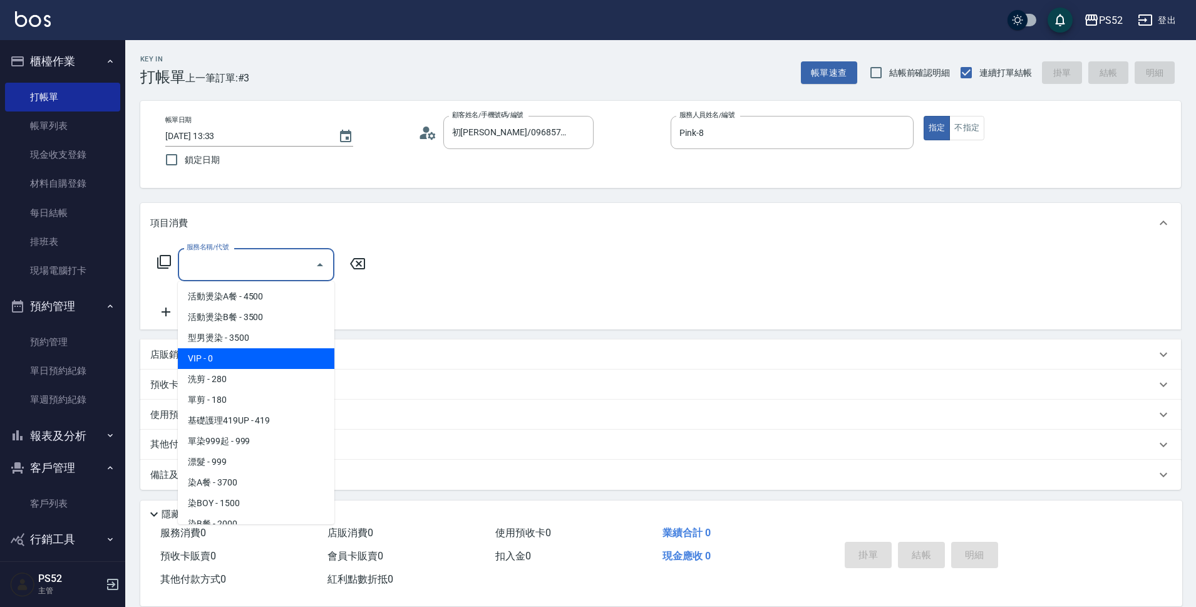
type input "洗剪(C1)"
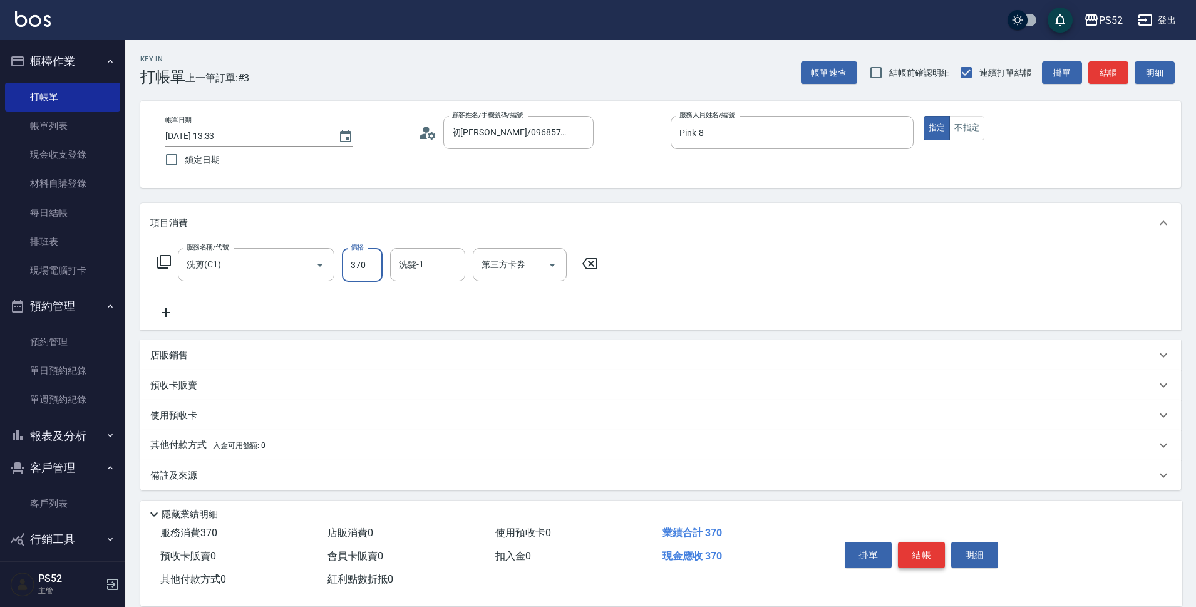
type input "370"
click at [924, 544] on button "結帳" at bounding box center [921, 555] width 47 height 26
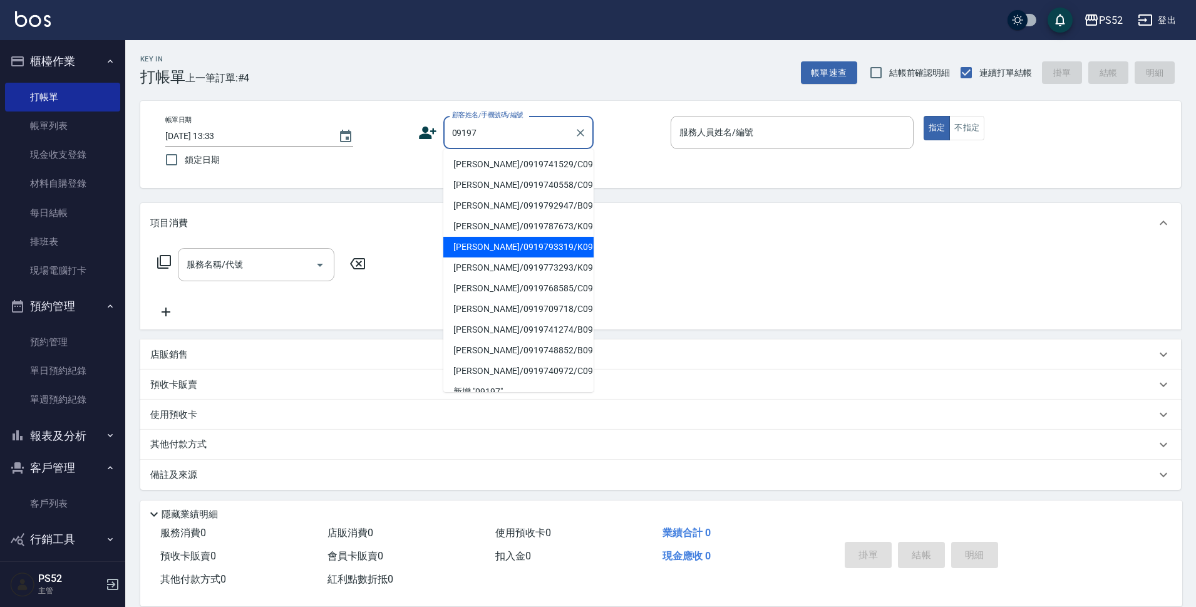
click at [507, 257] on li "邱世冠/0919793319/K0919793319" at bounding box center [518, 247] width 150 height 21
type input "邱世冠/0919793319/K0919793319"
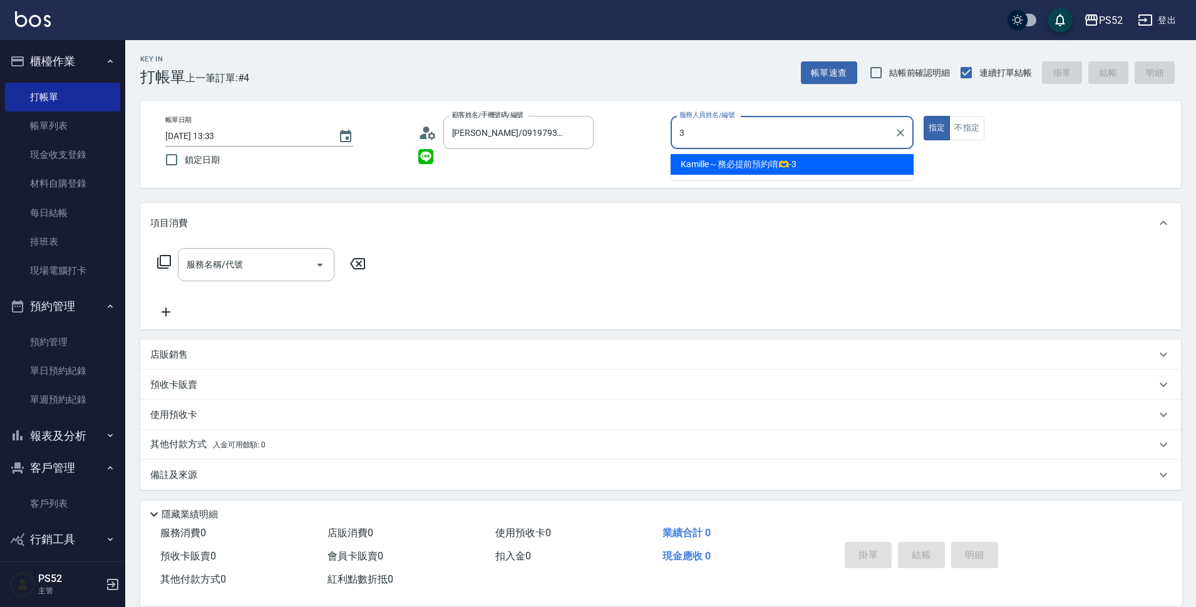
type input "Kamille～務必提前預約唷🫶-3"
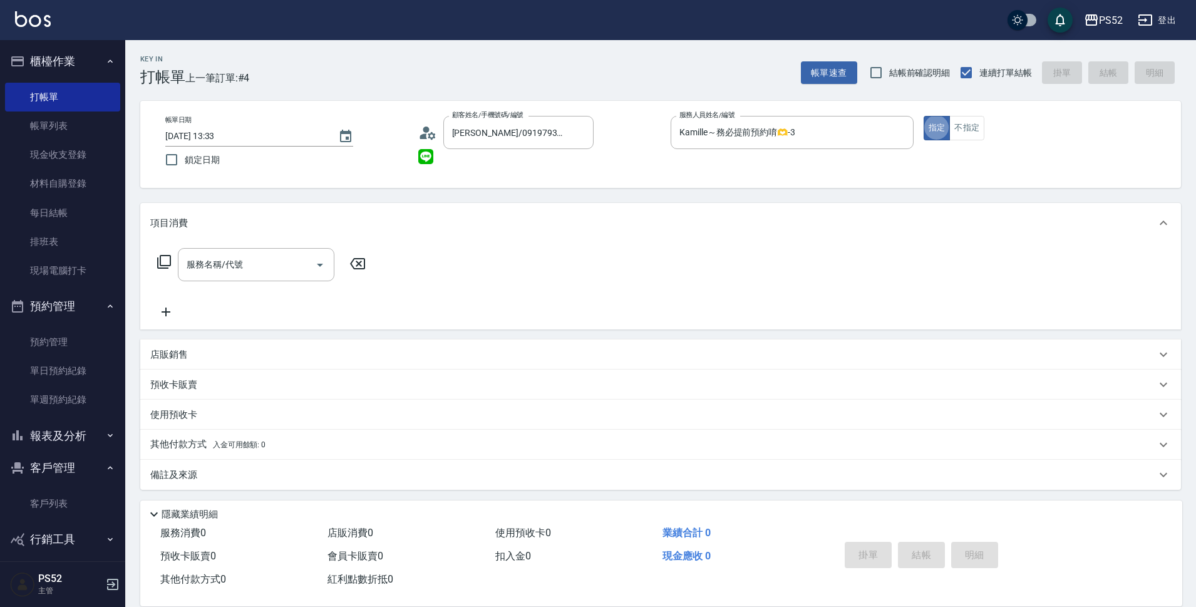
type button "true"
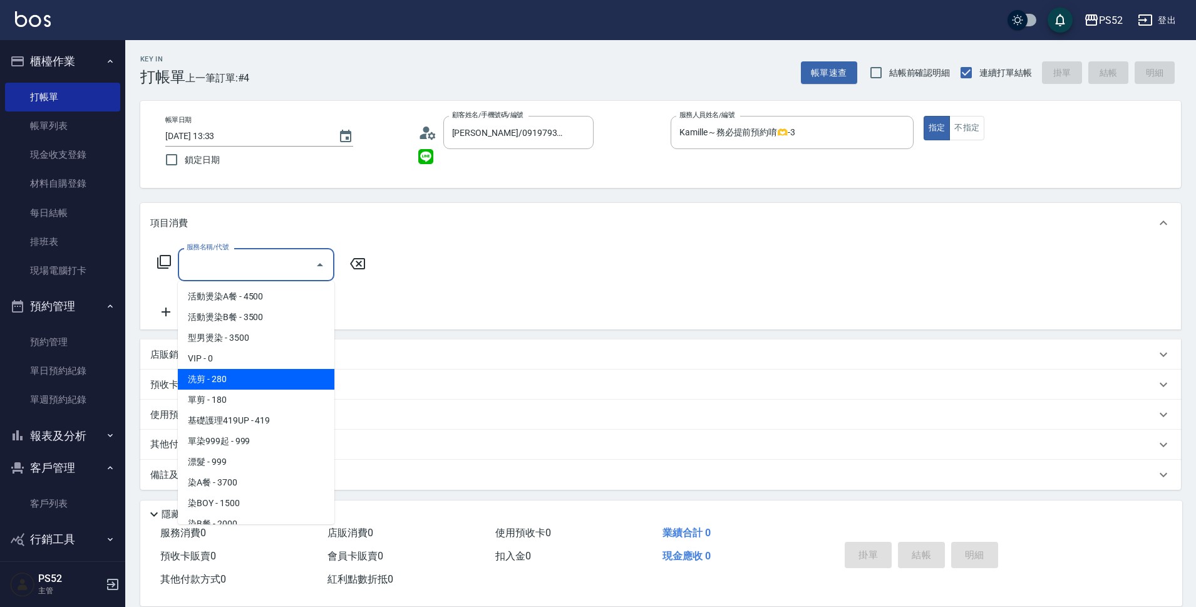
type input "洗剪(C1)"
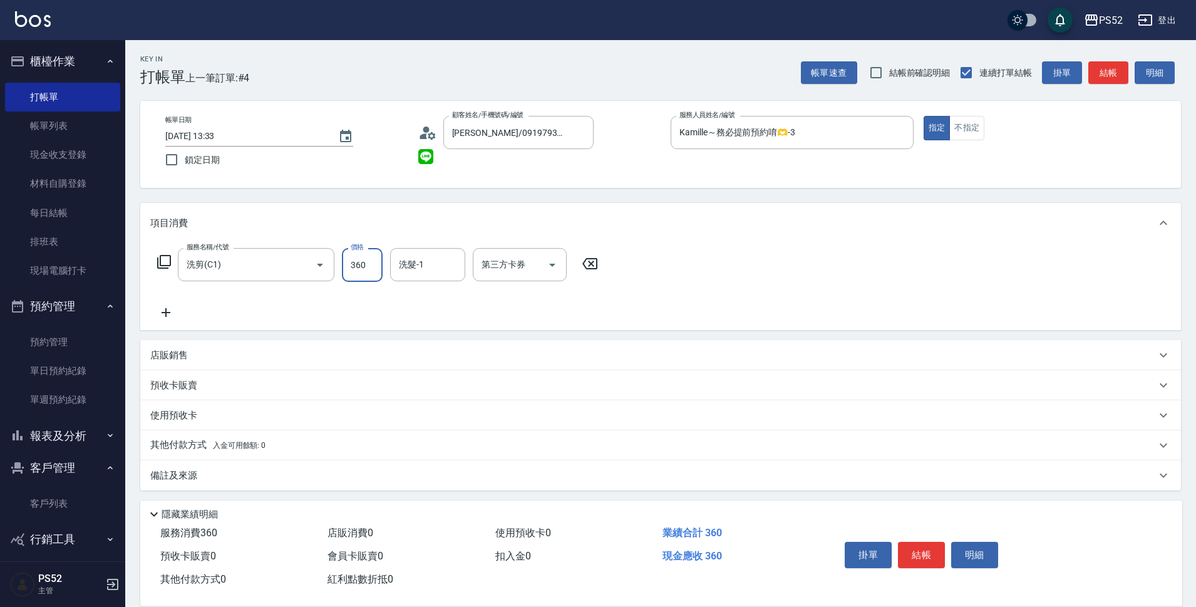
type input "360"
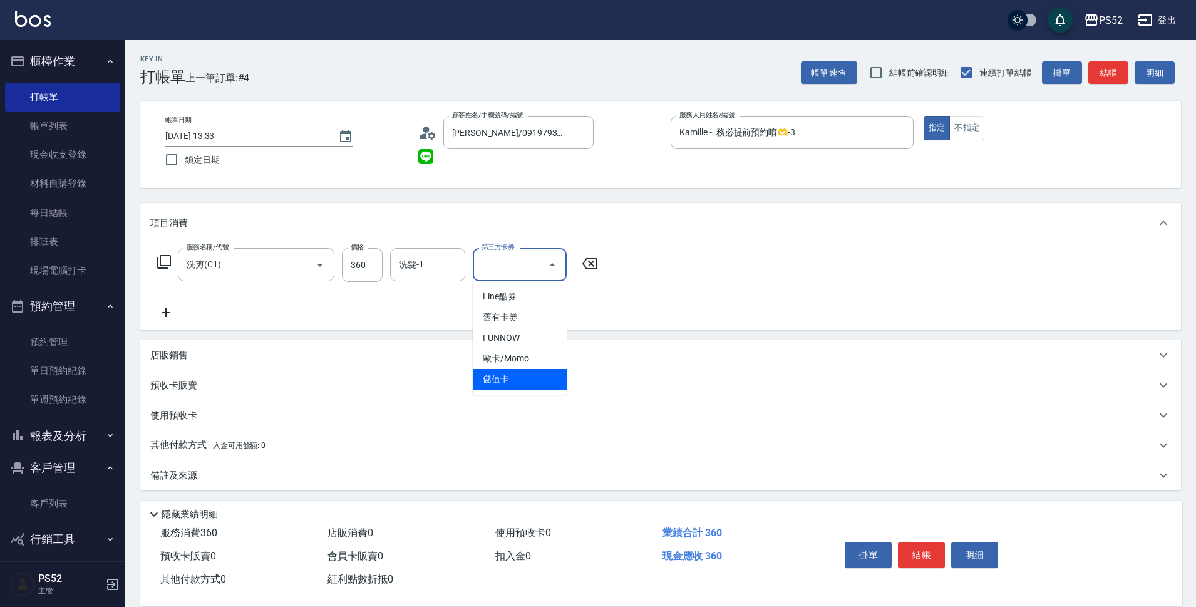
type input "儲值卡"
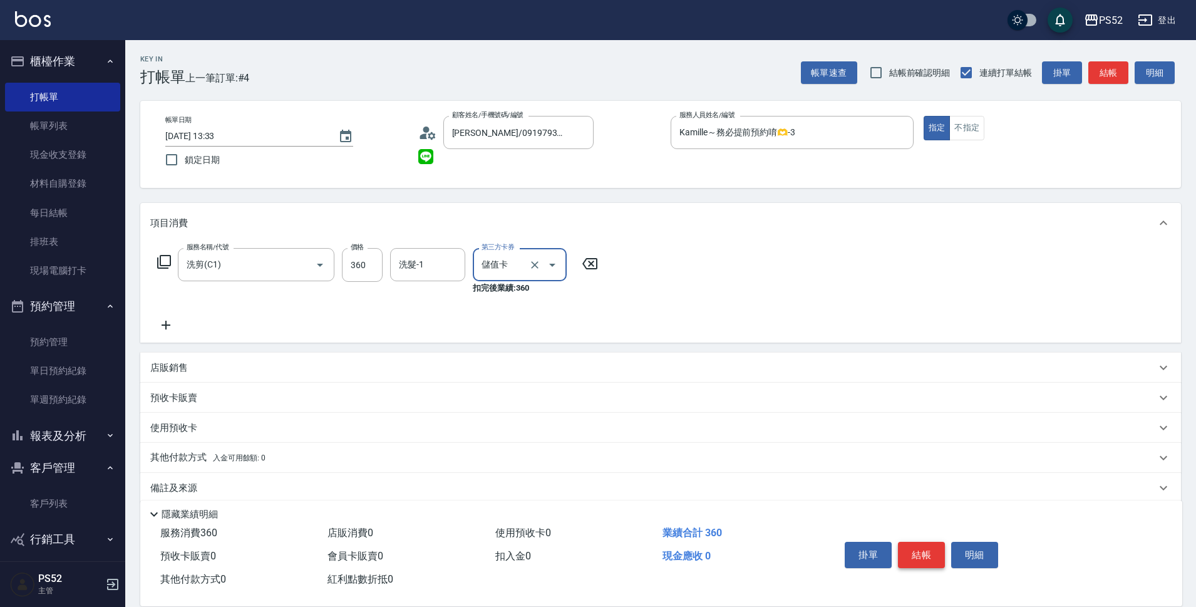
click at [931, 550] on button "結帳" at bounding box center [921, 555] width 47 height 26
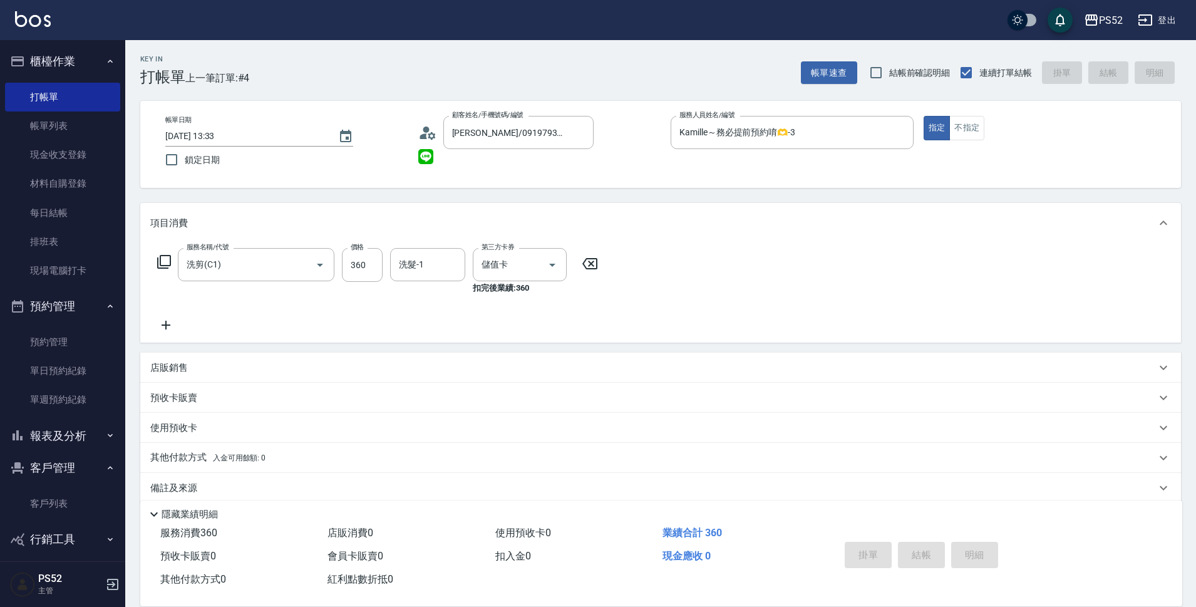
type input "2025/09/06 13:34"
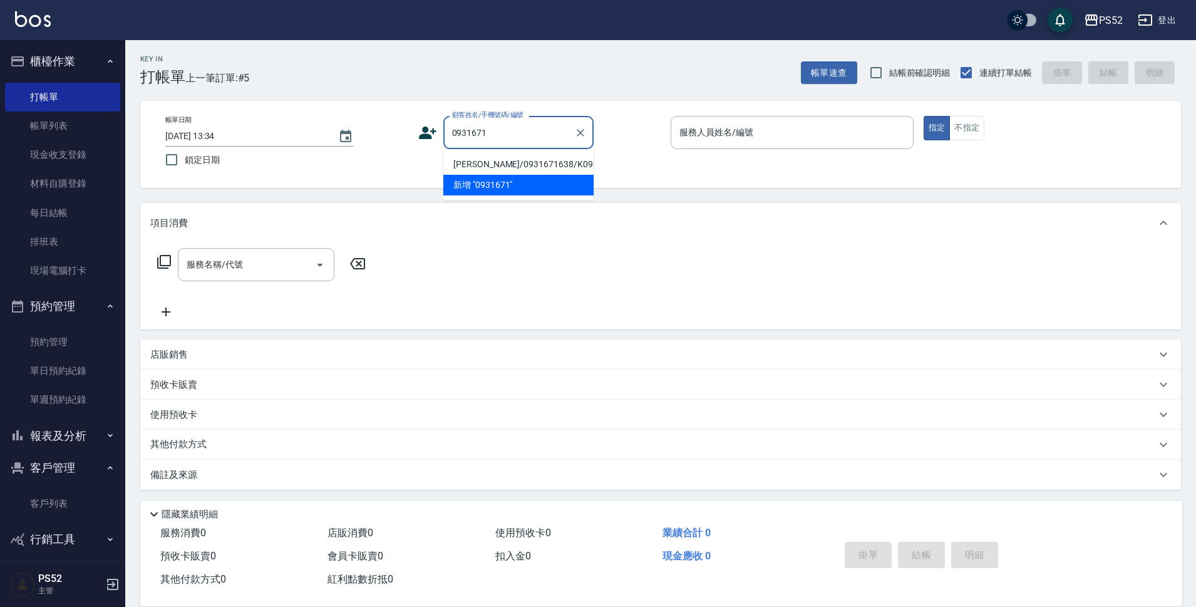
click at [531, 172] on li "賴昆柱/0931671638/K0931671638" at bounding box center [518, 164] width 150 height 21
type input "賴昆柱/0931671638/K0931671638"
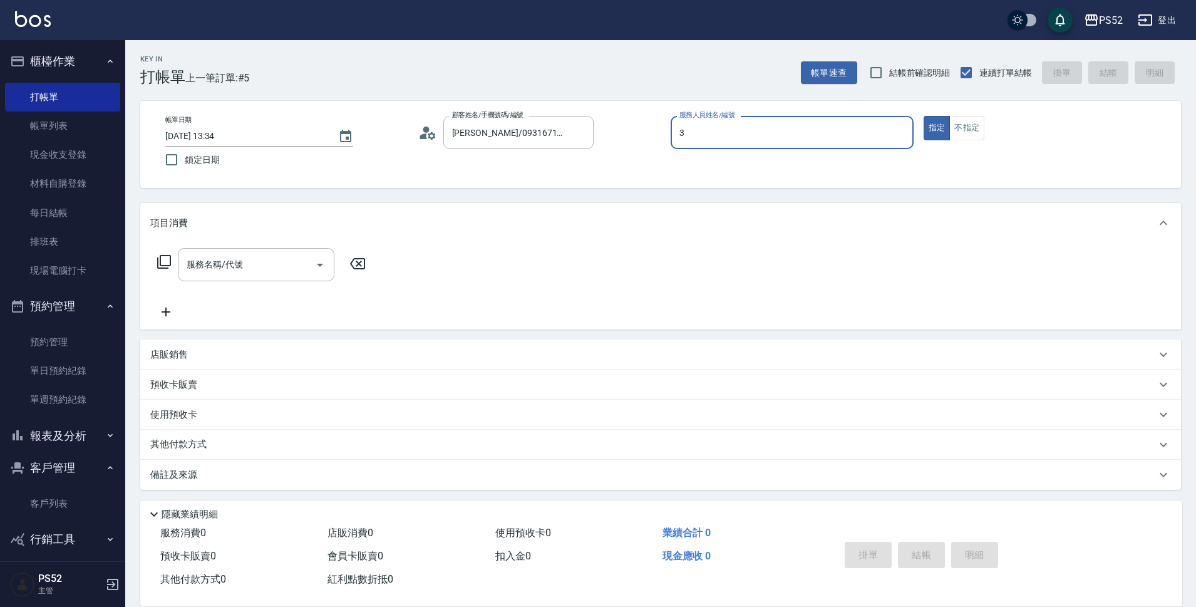
type input "Kamille～務必提前預約唷🫶-3"
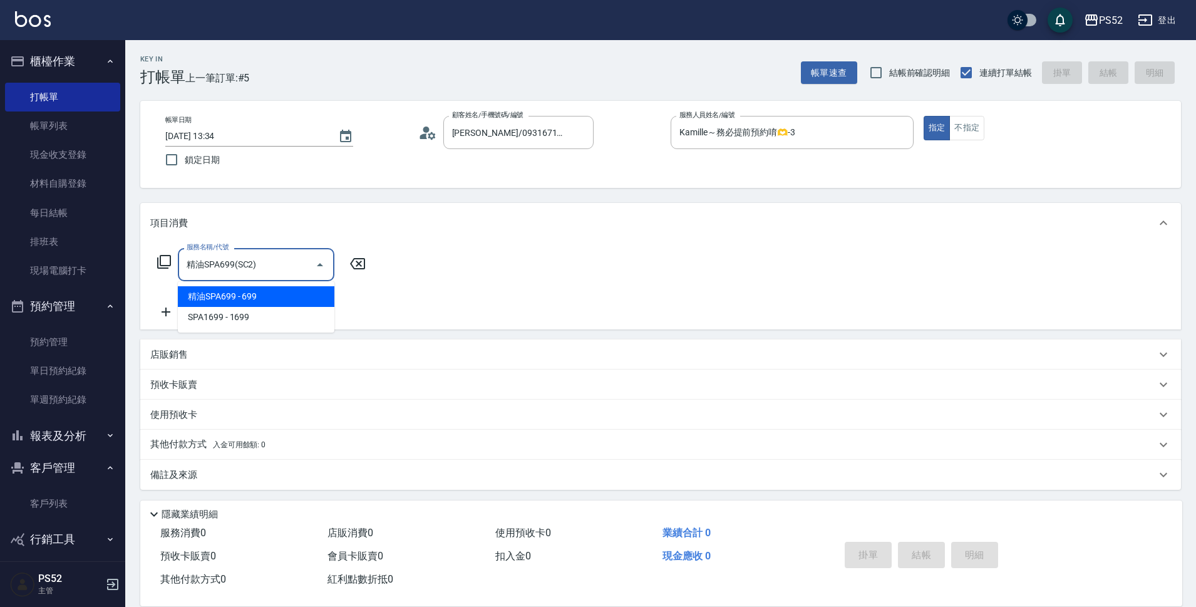
type input "精油SPA699(SC2)"
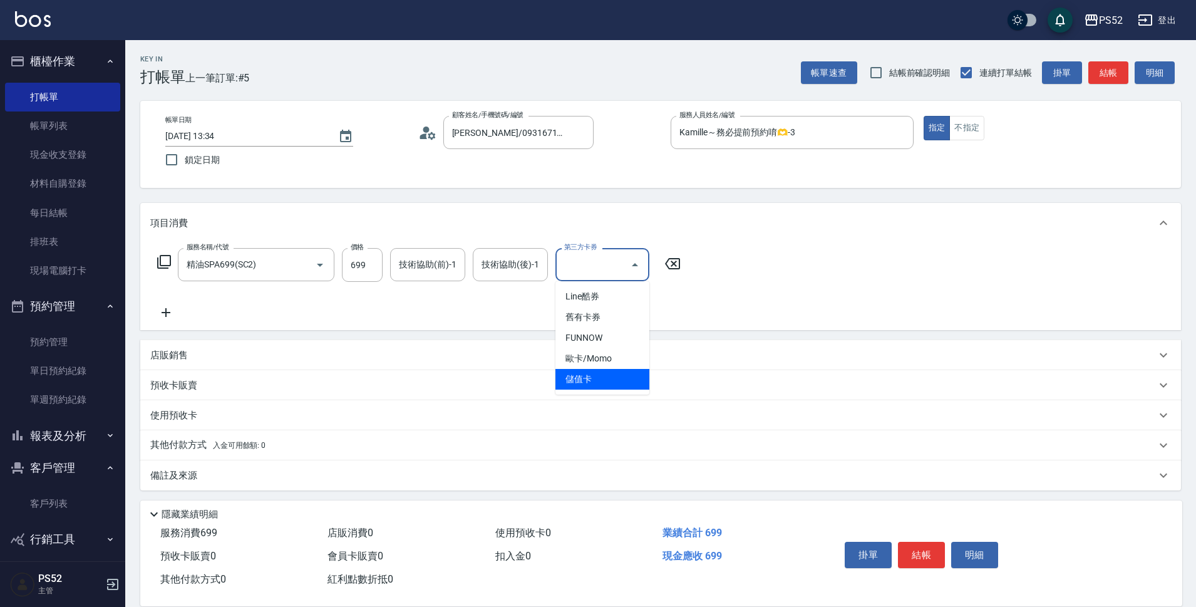
type input "儲值卡"
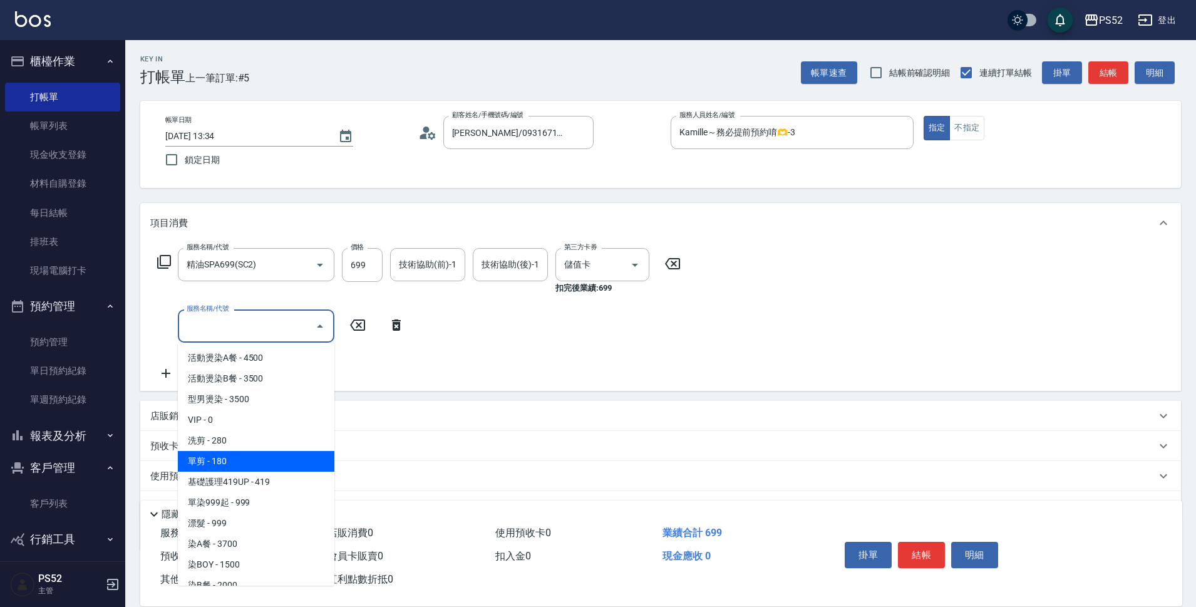
type input "單剪(C2)"
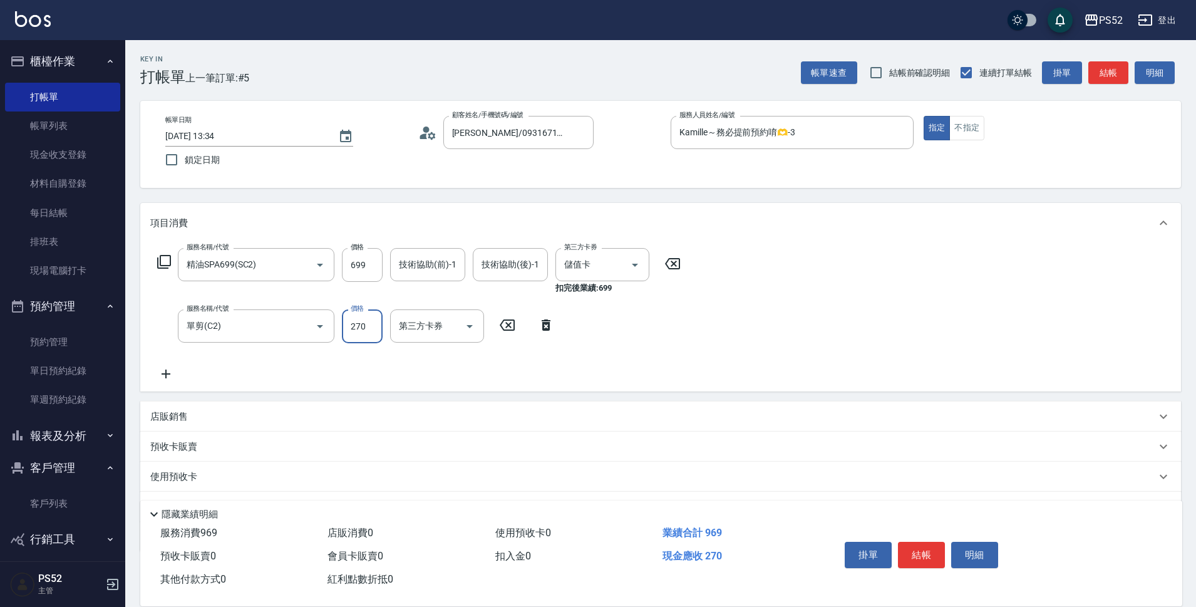
type input "270"
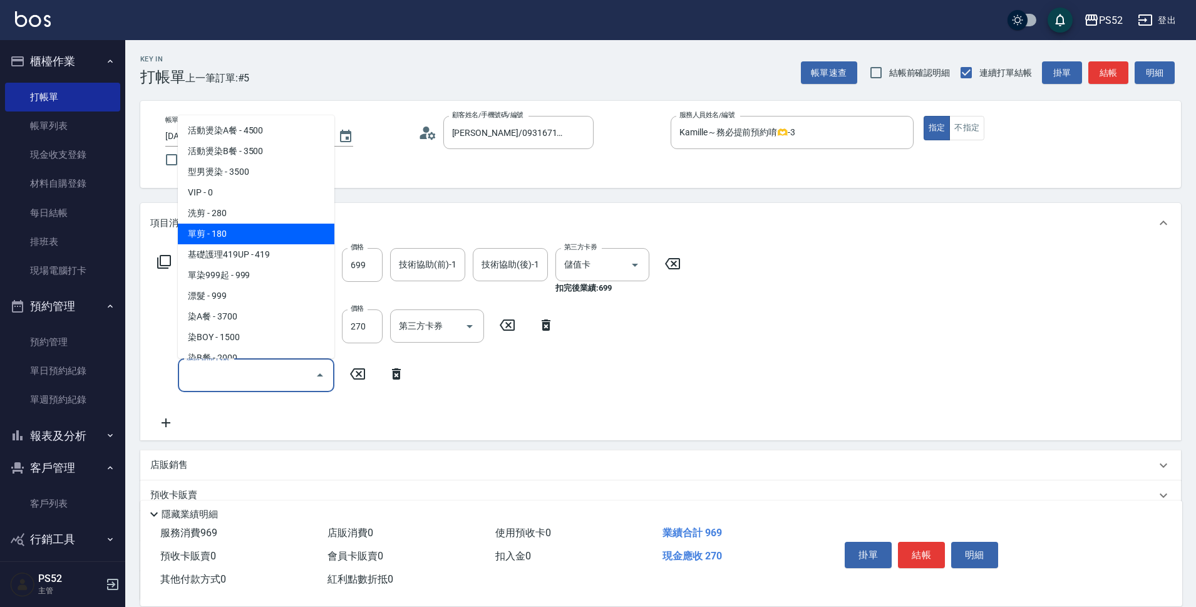
type input "單剪(C2)"
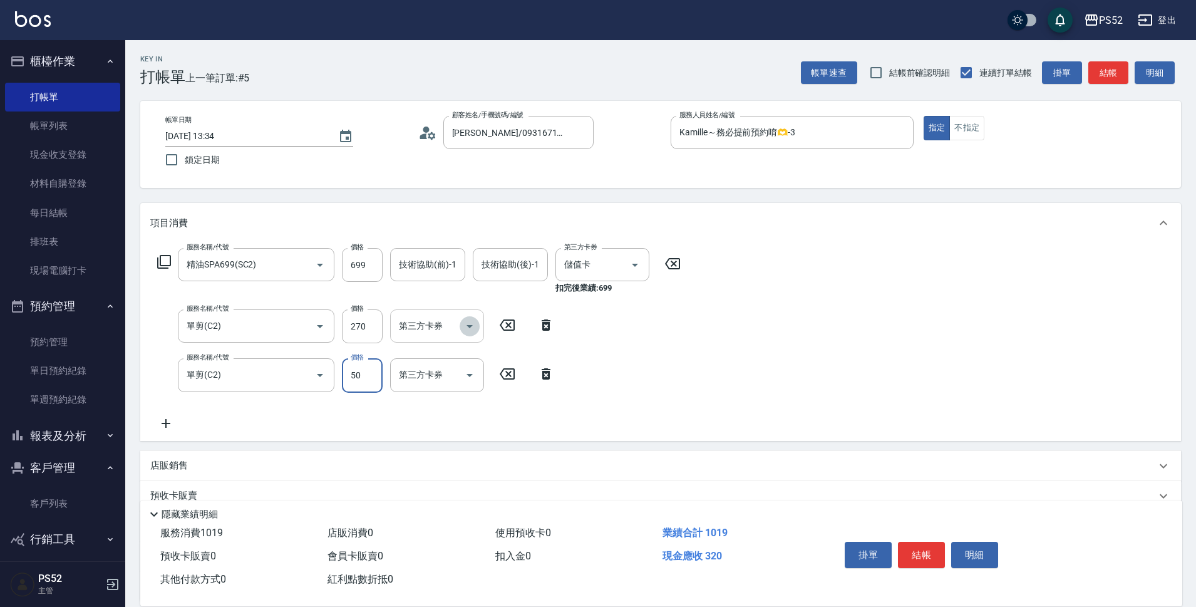
click at [463, 323] on icon "Open" at bounding box center [469, 326] width 15 height 15
type input "50"
click at [436, 440] on span "儲值卡" at bounding box center [437, 440] width 94 height 21
type input "儲值卡"
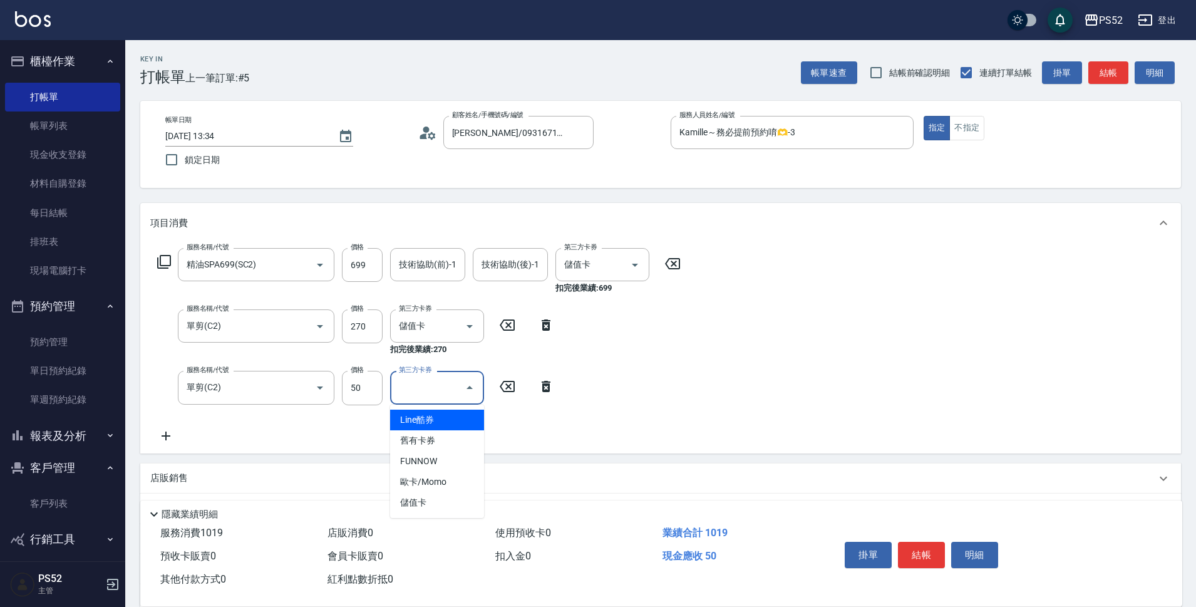
click at [440, 384] on div "第三方卡券 第三方卡券" at bounding box center [437, 387] width 94 height 33
click at [425, 498] on span "儲值卡" at bounding box center [437, 502] width 94 height 21
type input "儲值卡"
click at [919, 559] on button "結帳" at bounding box center [921, 555] width 47 height 26
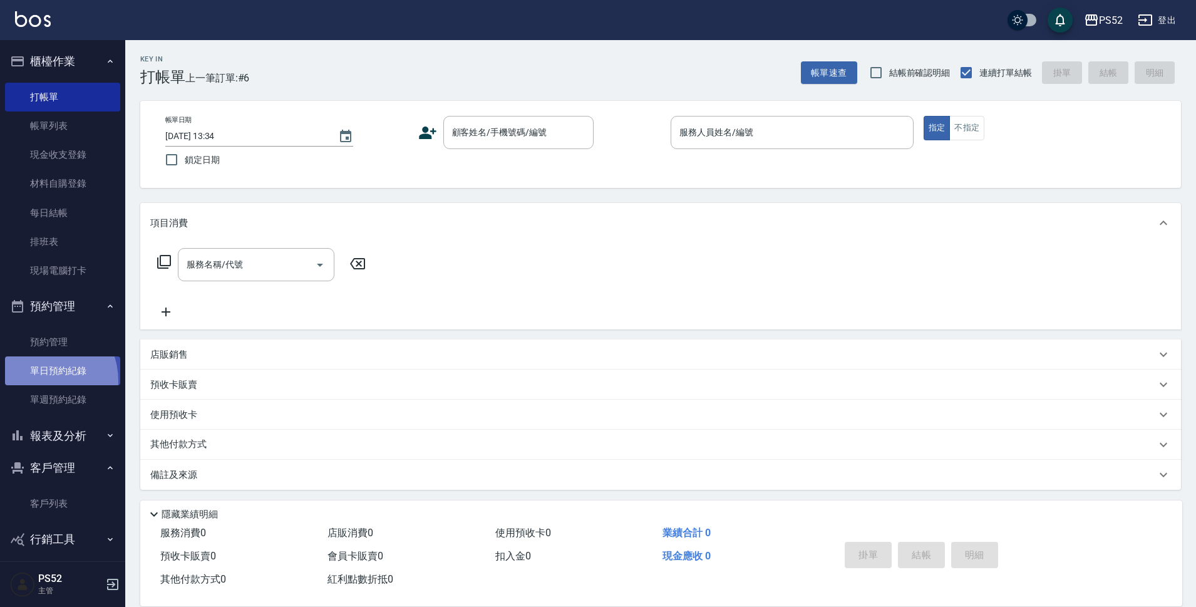
click at [39, 381] on link "單日預約紀錄" at bounding box center [62, 370] width 115 height 29
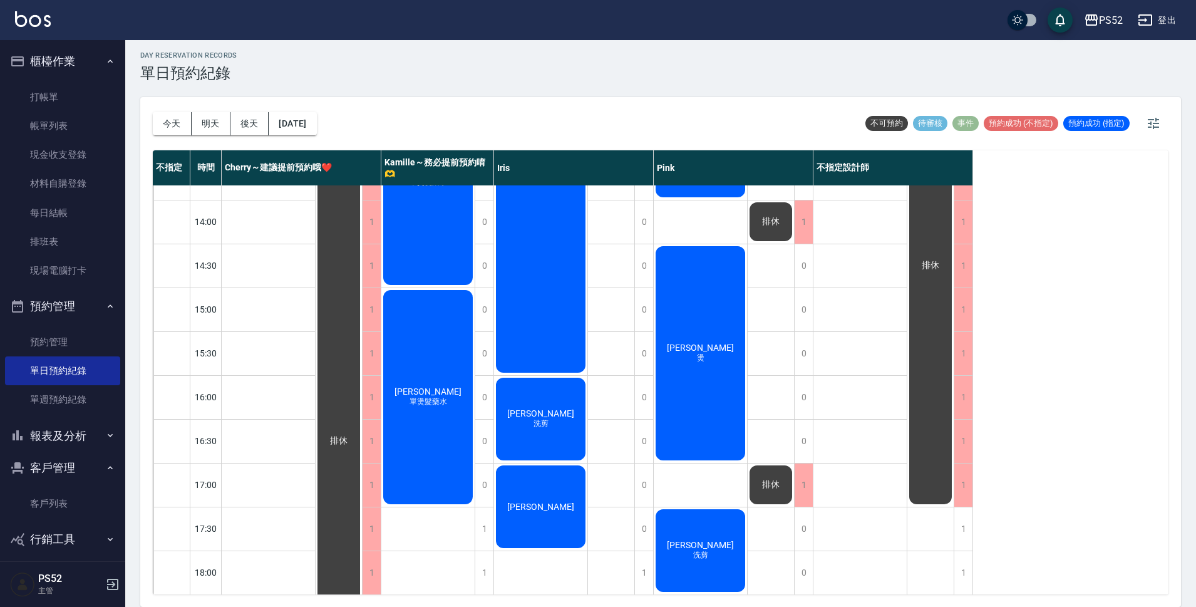
scroll to position [291, 0]
